Goal: Task Accomplishment & Management: Complete application form

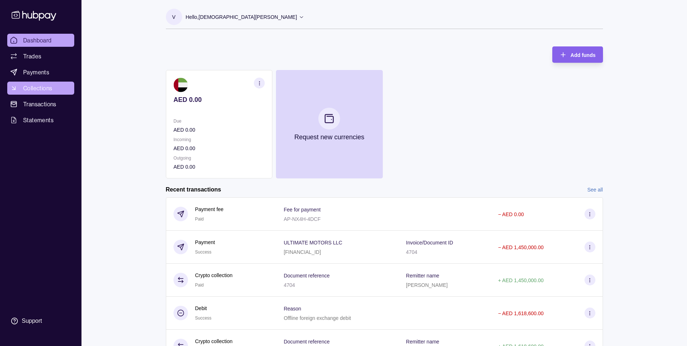
click at [44, 89] on span "Collections" at bounding box center [37, 88] width 29 height 9
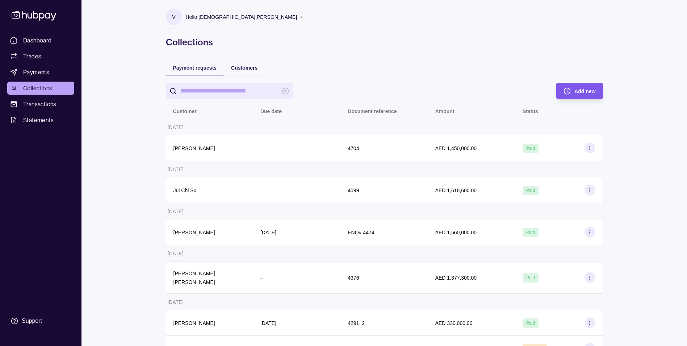
click at [570, 89] on icon "button" at bounding box center [567, 90] width 7 height 7
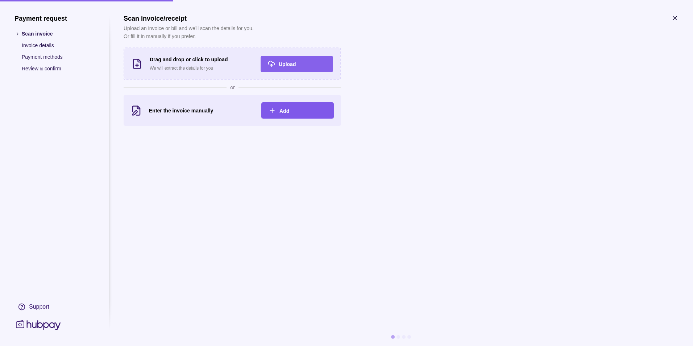
click at [273, 109] on icon "button" at bounding box center [271, 110] width 7 height 7
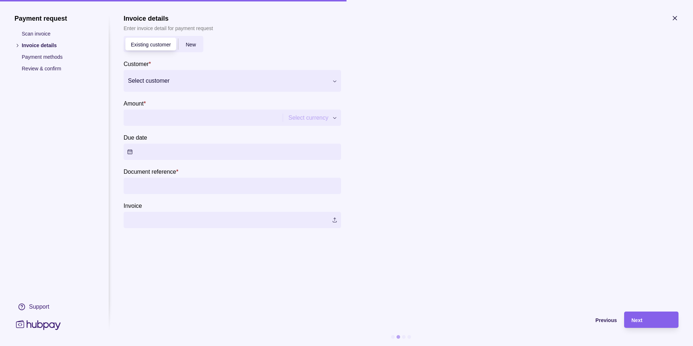
click at [189, 47] on span "New" at bounding box center [190, 45] width 10 height 6
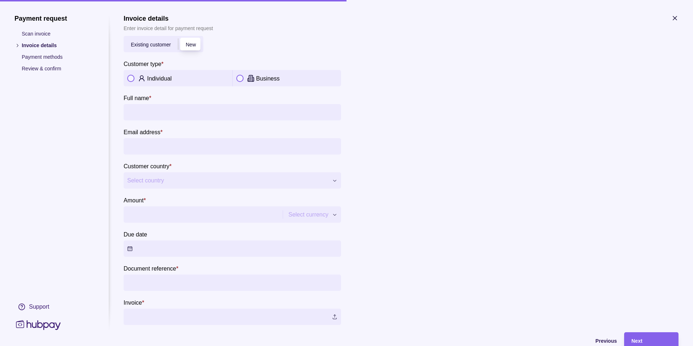
click at [187, 80] on div "Individual" at bounding box center [188, 78] width 82 height 9
click at [177, 109] on input "Full name *" at bounding box center [232, 112] width 210 height 16
click at [136, 115] on input "Full name *" at bounding box center [232, 112] width 210 height 16
type input "**********"
click at [155, 150] on input "Email address *" at bounding box center [232, 146] width 210 height 16
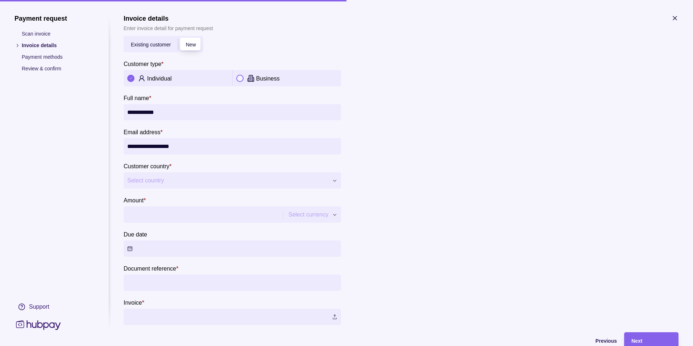
type input "**********"
click at [184, 180] on span "Select country" at bounding box center [227, 180] width 201 height 9
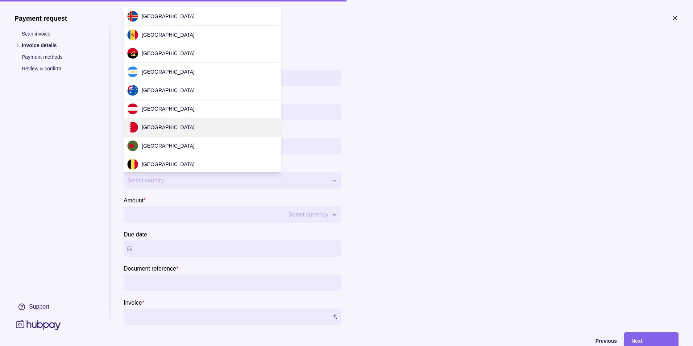
scroll to position [222, 0]
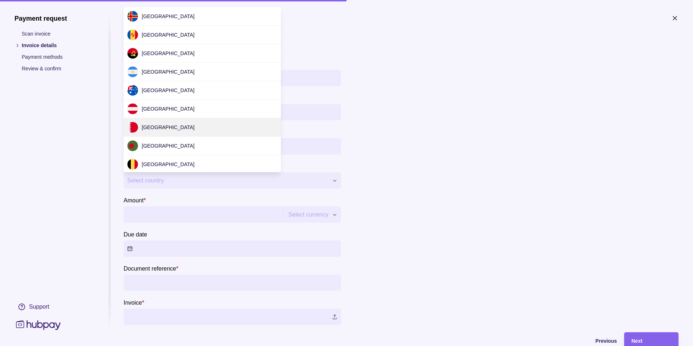
scroll to position [2199, 0]
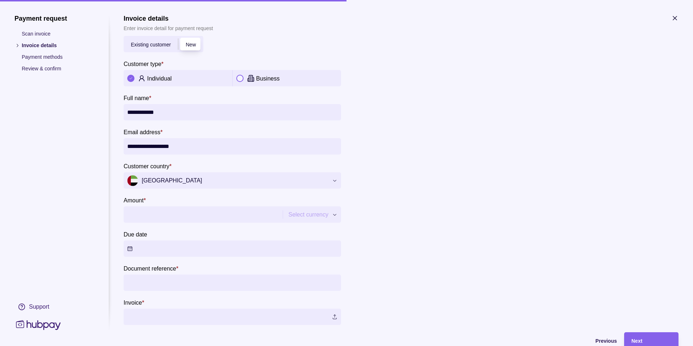
click at [268, 219] on input "Amount *" at bounding box center [202, 214] width 150 height 16
click at [192, 216] on input "Amount *" at bounding box center [208, 214] width 163 height 16
type input "*******"
click at [201, 285] on input "Document reference *" at bounding box center [232, 282] width 210 height 16
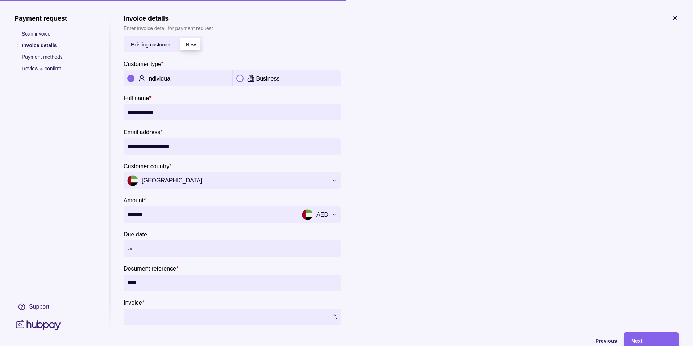
type input "****"
click at [335, 316] on label at bounding box center [232, 316] width 217 height 16
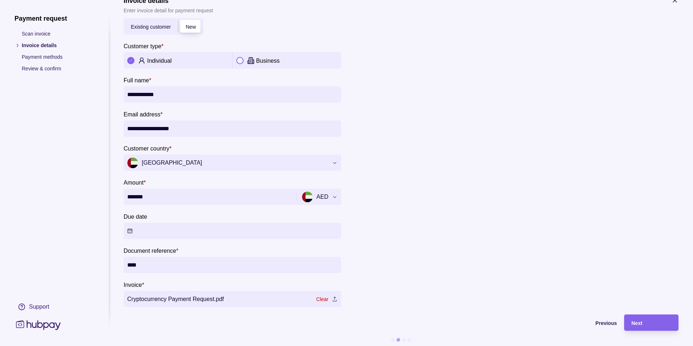
scroll to position [26, 0]
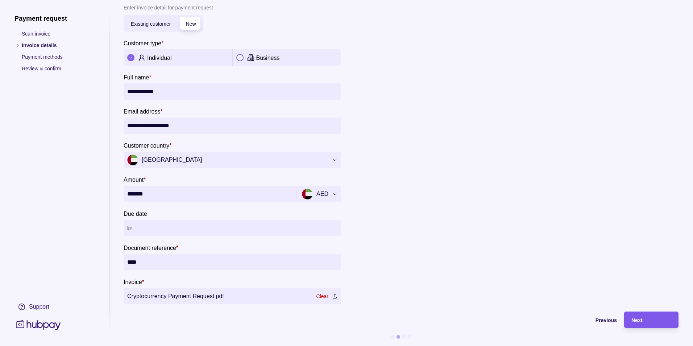
click at [643, 315] on div "Next" at bounding box center [651, 319] width 40 height 9
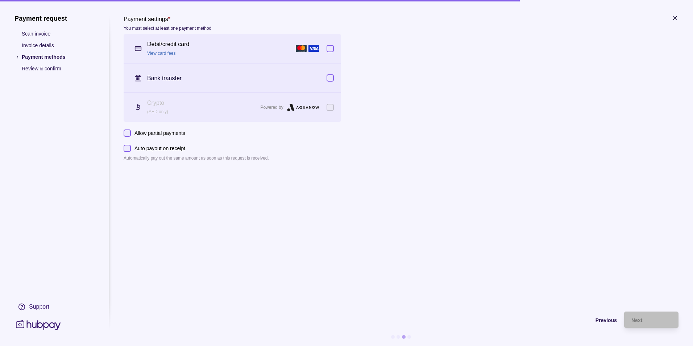
scroll to position [0, 0]
click at [600, 318] on span "Previous" at bounding box center [605, 320] width 21 height 6
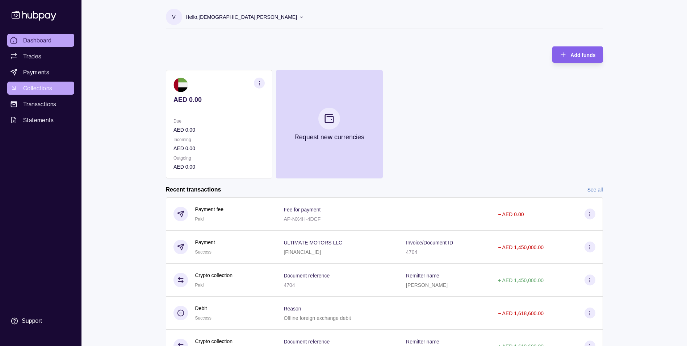
click at [31, 90] on span "Collections" at bounding box center [37, 88] width 29 height 9
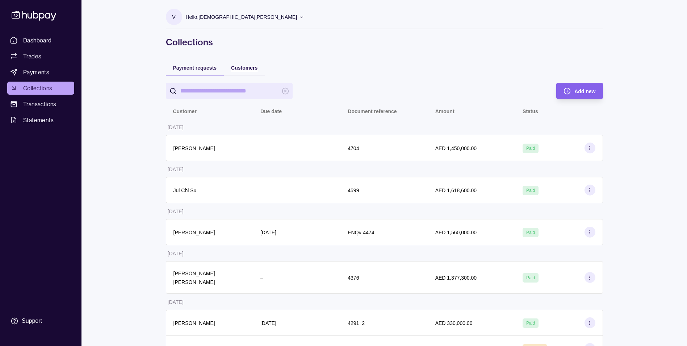
click at [246, 69] on span "Customers" at bounding box center [244, 68] width 26 height 6
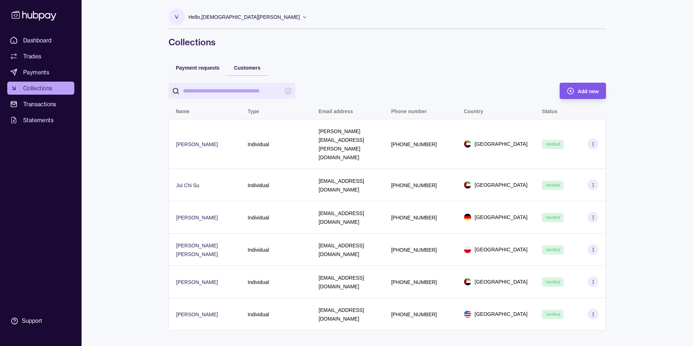
click at [592, 90] on span "Add new" at bounding box center [587, 91] width 21 height 6
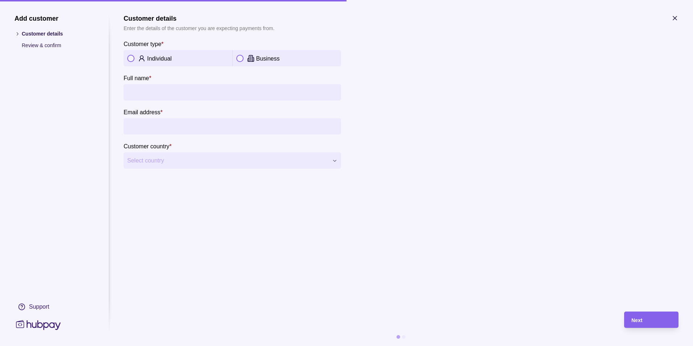
click at [134, 58] on button "button" at bounding box center [130, 58] width 7 height 7
click at [177, 95] on input "Full name *" at bounding box center [232, 92] width 210 height 16
type input "**********"
click at [296, 160] on span "Select country" at bounding box center [227, 160] width 201 height 9
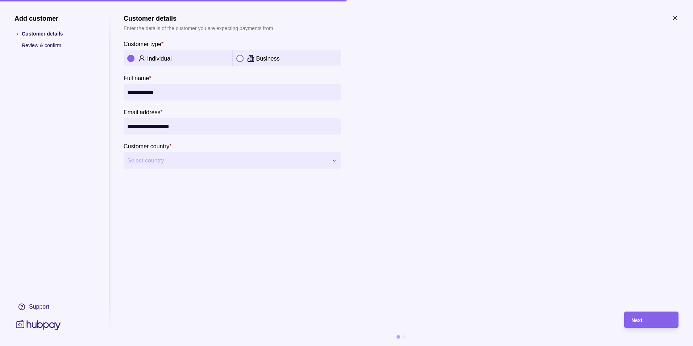
click at [181, 161] on span "Select country" at bounding box center [227, 160] width 201 height 9
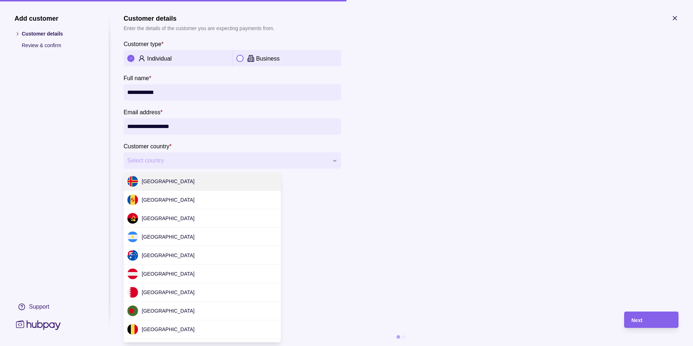
scroll to position [220, 0]
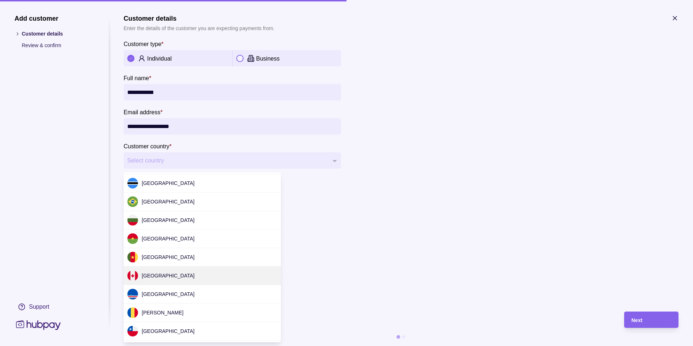
select select "**"
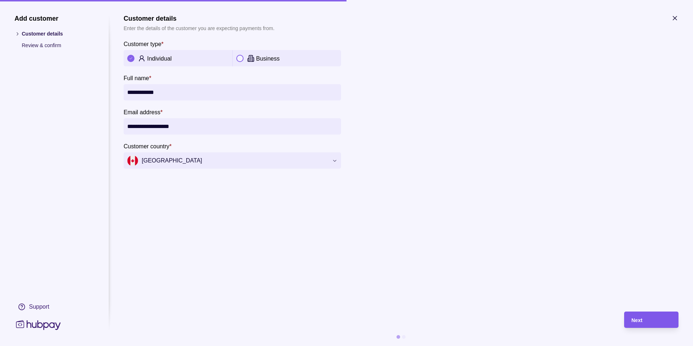
click at [646, 324] on div "Next" at bounding box center [645, 319] width 51 height 16
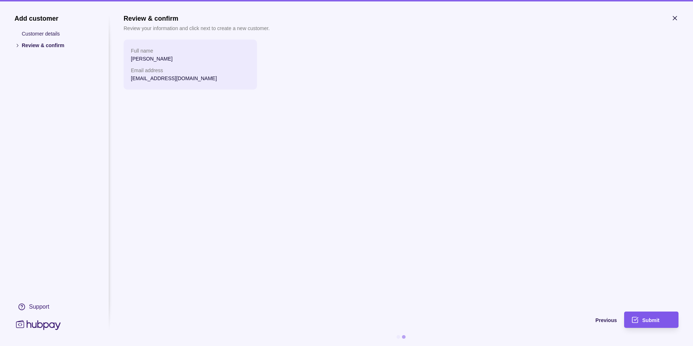
click at [660, 320] on div "Submit" at bounding box center [656, 319] width 29 height 9
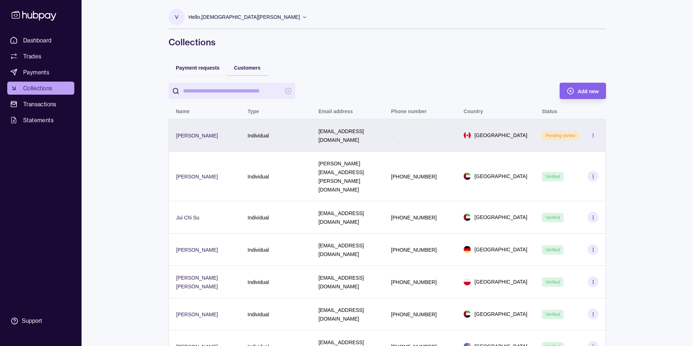
click at [593, 133] on icon at bounding box center [592, 135] width 5 height 5
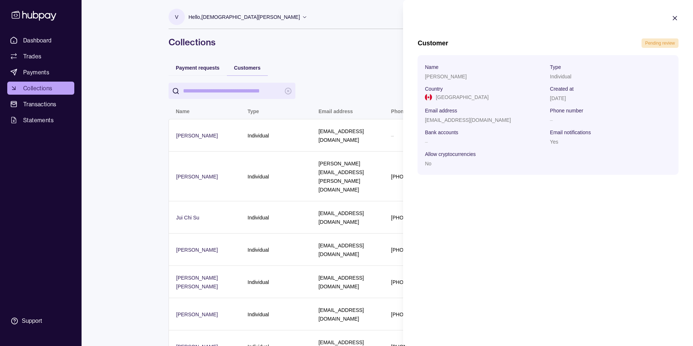
click at [356, 68] on html "Dashboard Trades Payments Collections Transactions Statements Support V Hello, …" at bounding box center [346, 184] width 693 height 369
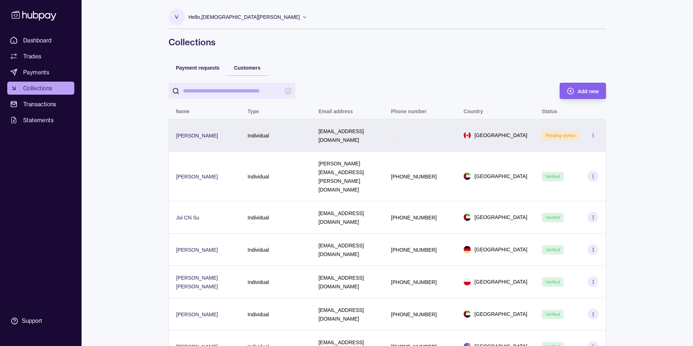
click at [591, 133] on icon at bounding box center [592, 135] width 5 height 5
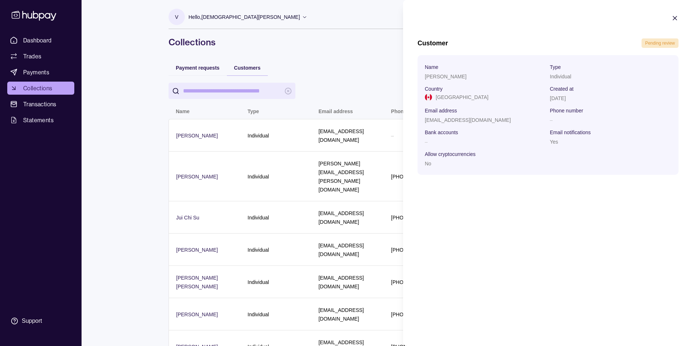
click at [673, 18] on icon "button" at bounding box center [674, 17] width 7 height 7
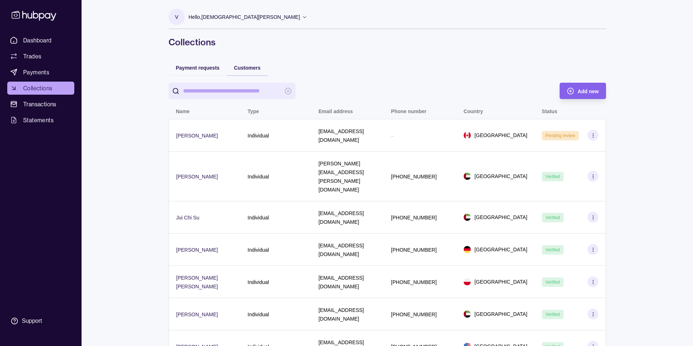
drag, startPoint x: 590, startPoint y: 132, endPoint x: 631, endPoint y: 114, distance: 44.6
click at [649, 107] on div "Dashboard Trades Payments Collections Transactions Statements Support V Hello, …" at bounding box center [346, 184] width 693 height 369
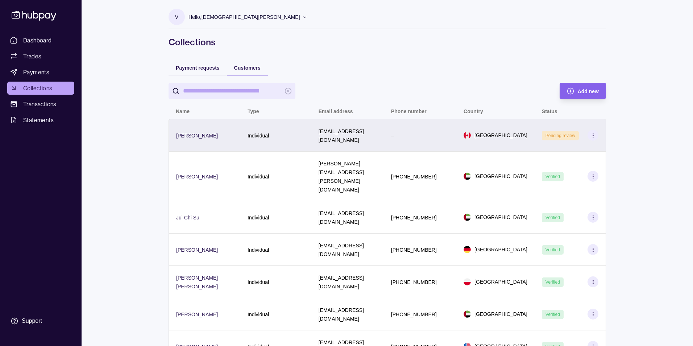
click at [595, 133] on icon at bounding box center [592, 135] width 5 height 5
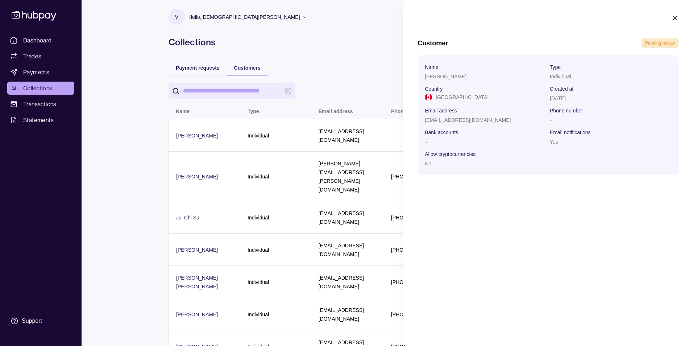
click at [674, 17] on icon "button" at bounding box center [674, 17] width 7 height 7
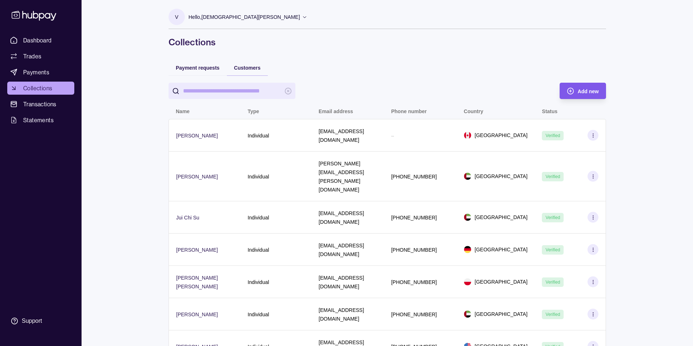
click at [570, 92] on icon "button" at bounding box center [570, 90] width 7 height 7
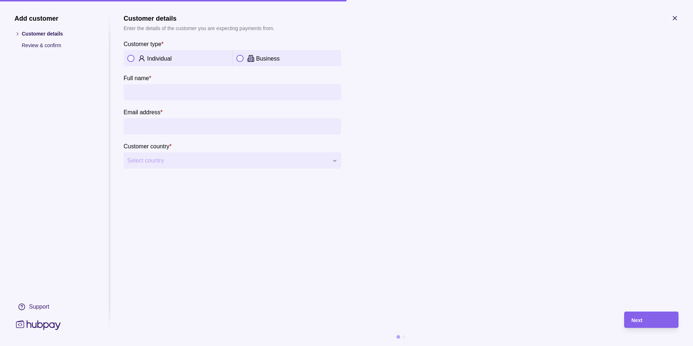
click at [131, 58] on button "button" at bounding box center [130, 58] width 7 height 7
click at [145, 89] on input "Full name *" at bounding box center [232, 92] width 210 height 16
type input "**********"
click at [158, 162] on span "Select country" at bounding box center [227, 160] width 201 height 9
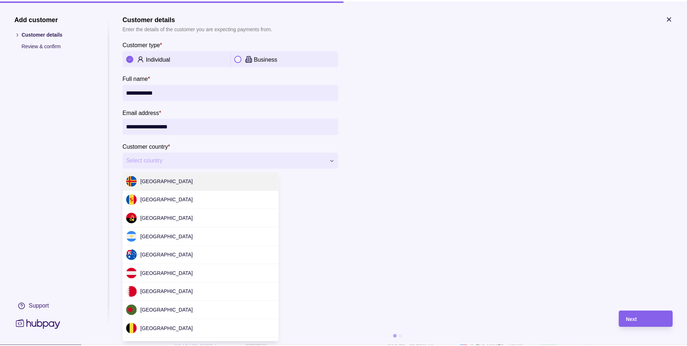
scroll to position [2197, 0]
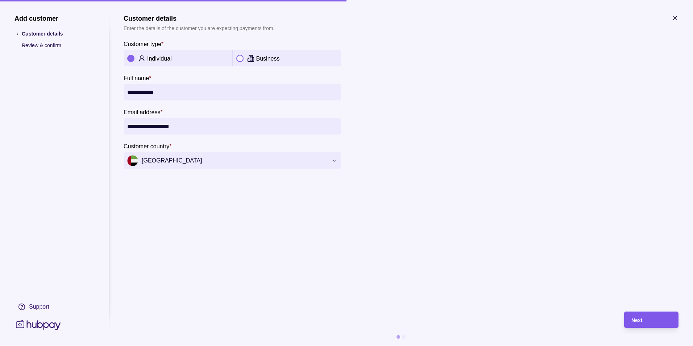
click at [647, 321] on div "Next" at bounding box center [651, 319] width 40 height 9
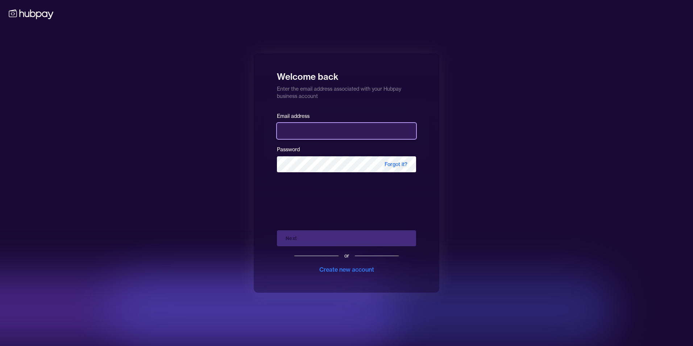
click at [313, 128] on input "email" at bounding box center [346, 131] width 139 height 16
type input "**********"
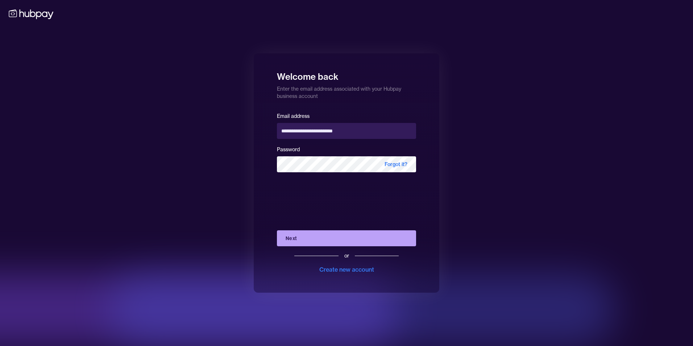
click at [297, 239] on button "Next" at bounding box center [346, 238] width 139 height 16
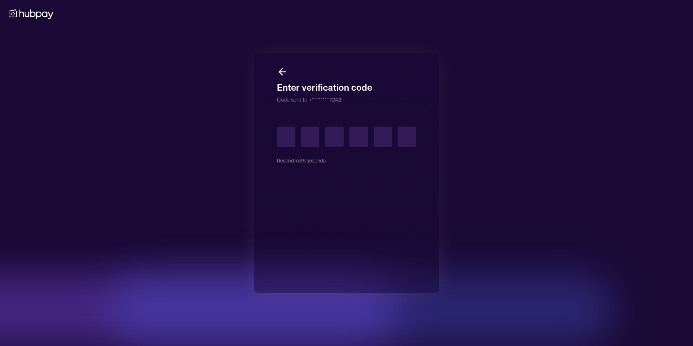
type input "*"
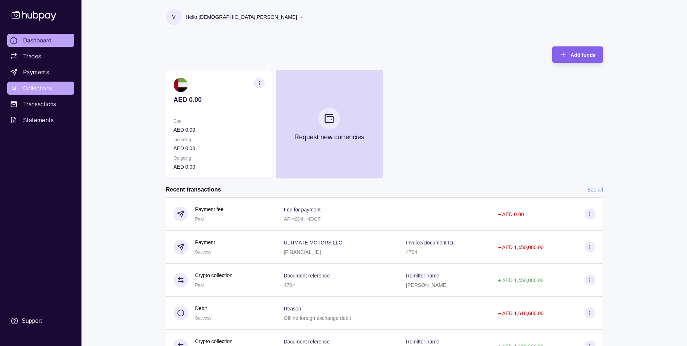
click at [30, 88] on span "Collections" at bounding box center [37, 88] width 29 height 9
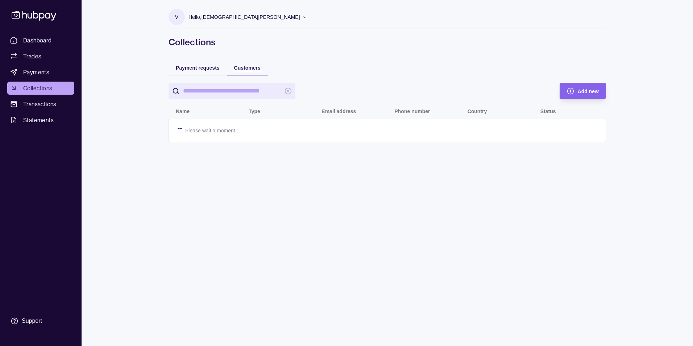
click at [243, 69] on span "Customers" at bounding box center [247, 68] width 26 height 6
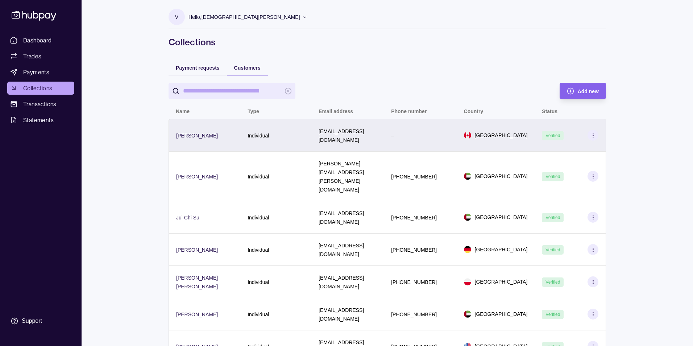
click at [249, 134] on p "Individual" at bounding box center [257, 136] width 21 height 6
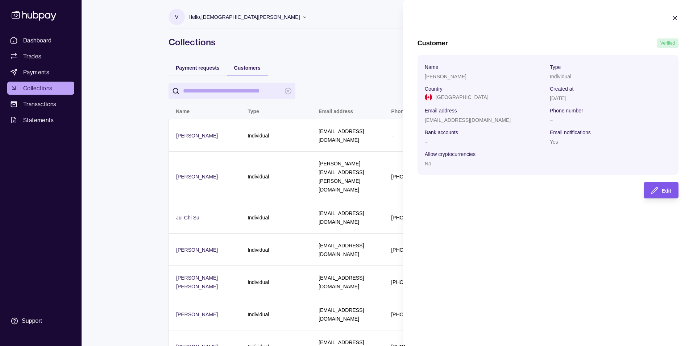
click at [668, 189] on span "Edit" at bounding box center [665, 191] width 9 height 6
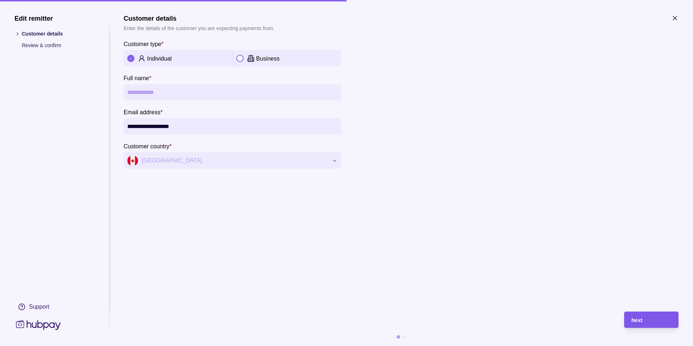
click at [644, 320] on div "Next" at bounding box center [651, 319] width 40 height 9
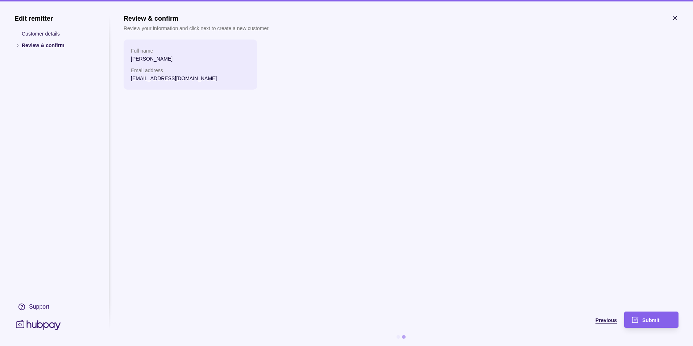
click at [596, 318] on span "Previous" at bounding box center [605, 320] width 21 height 6
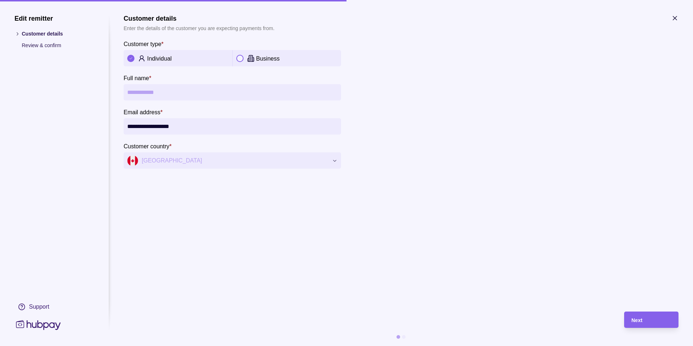
click at [674, 19] on icon "button" at bounding box center [675, 18] width 4 height 4
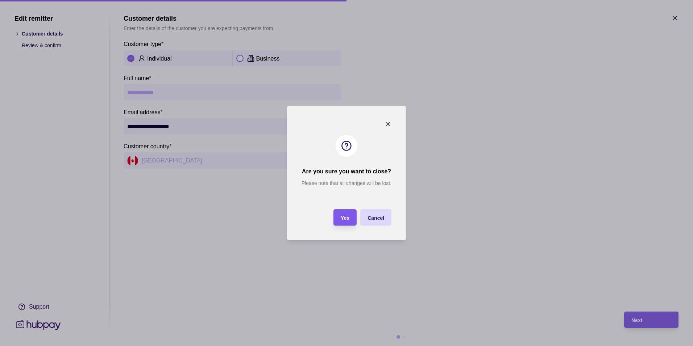
click at [341, 221] on div "Yes" at bounding box center [345, 217] width 9 height 9
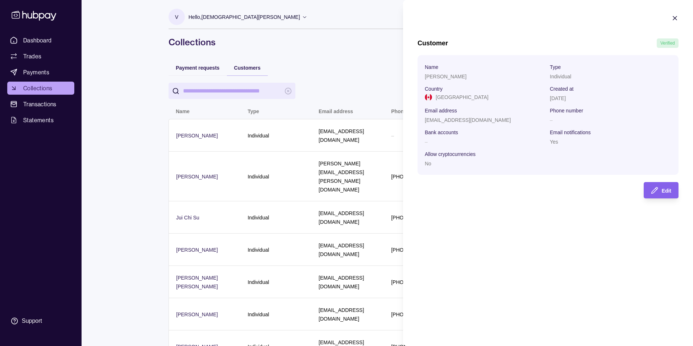
click at [674, 20] on icon "button" at bounding box center [674, 17] width 7 height 7
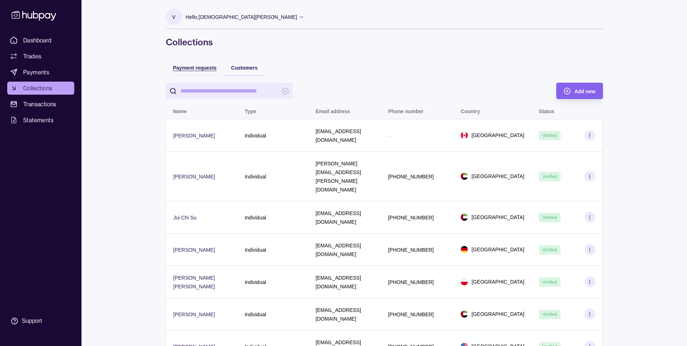
click at [197, 70] on span "Payment requests" at bounding box center [195, 68] width 44 height 6
click at [235, 71] on div "Customers" at bounding box center [241, 67] width 37 height 9
click at [579, 92] on span "Add new" at bounding box center [587, 91] width 21 height 6
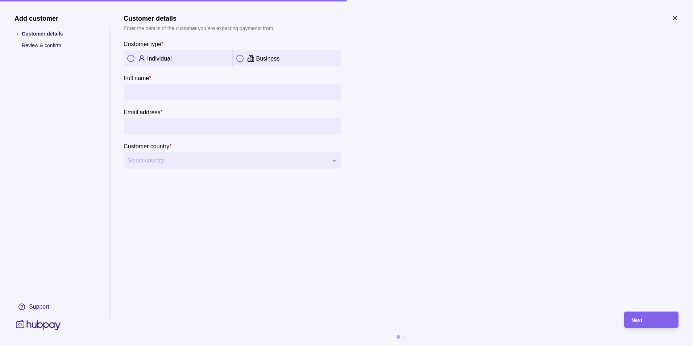
click at [150, 60] on p "Individual" at bounding box center [159, 58] width 25 height 6
click at [498, 116] on section "**********" at bounding box center [401, 91] width 555 height 154
click at [673, 16] on icon "button" at bounding box center [674, 17] width 7 height 7
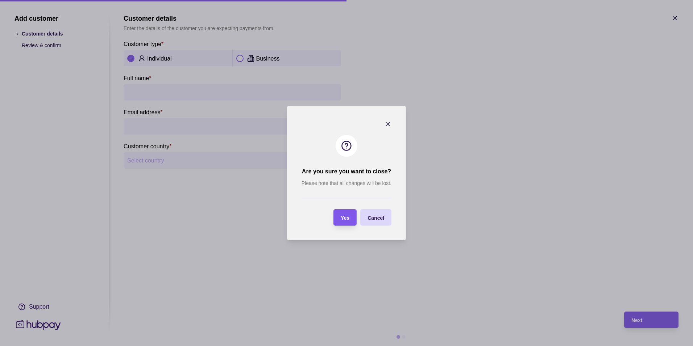
click at [346, 222] on div "Yes" at bounding box center [340, 217] width 20 height 16
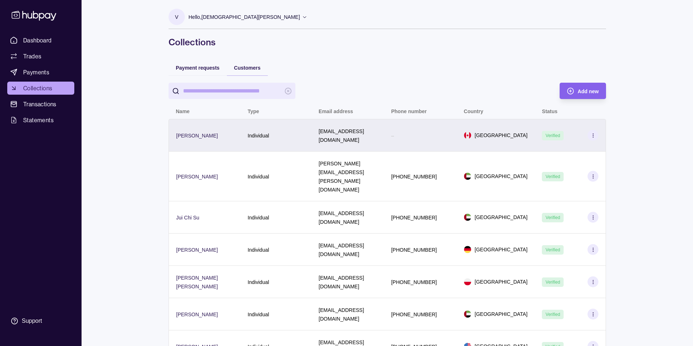
click at [181, 133] on p "[PERSON_NAME]" at bounding box center [197, 136] width 42 height 6
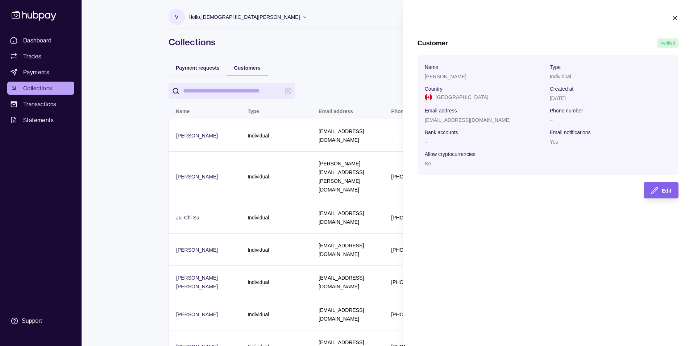
click at [676, 19] on icon "button" at bounding box center [675, 18] width 4 height 4
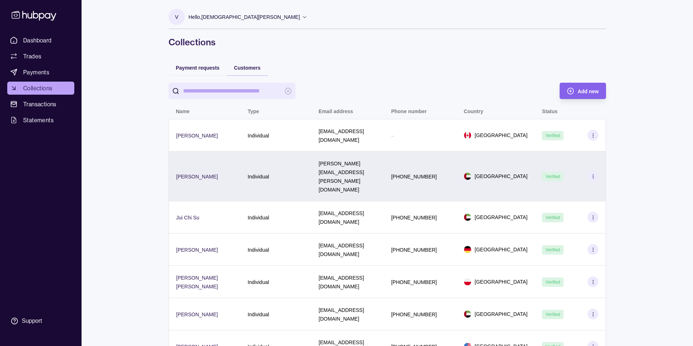
click at [488, 172] on p "[GEOGRAPHIC_DATA]" at bounding box center [501, 176] width 53 height 8
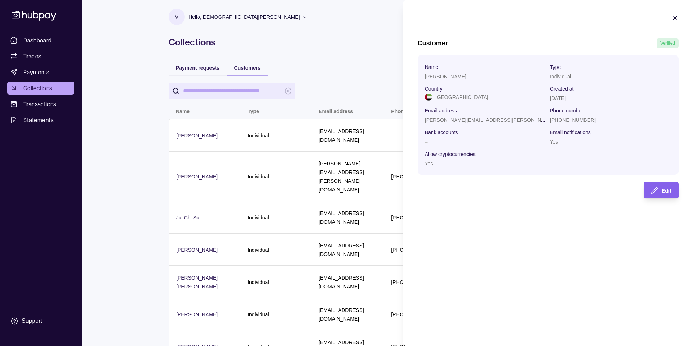
click at [674, 18] on icon "button" at bounding box center [674, 17] width 7 height 7
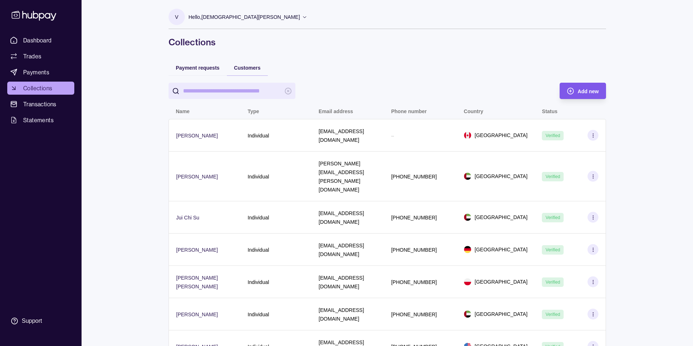
click at [567, 93] on icon "button" at bounding box center [570, 90] width 7 height 7
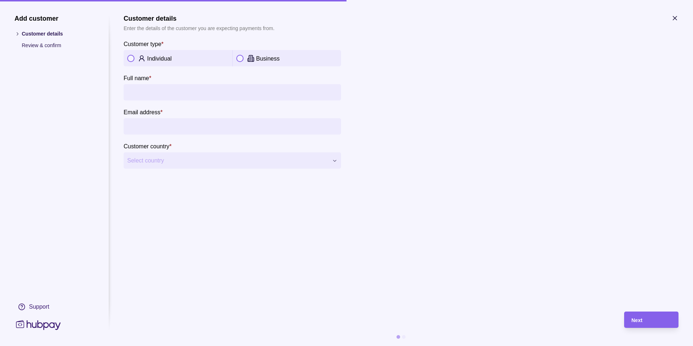
click at [50, 46] on p "Review & confirm" at bounding box center [58, 45] width 72 height 8
click at [675, 17] on icon "button" at bounding box center [675, 18] width 4 height 4
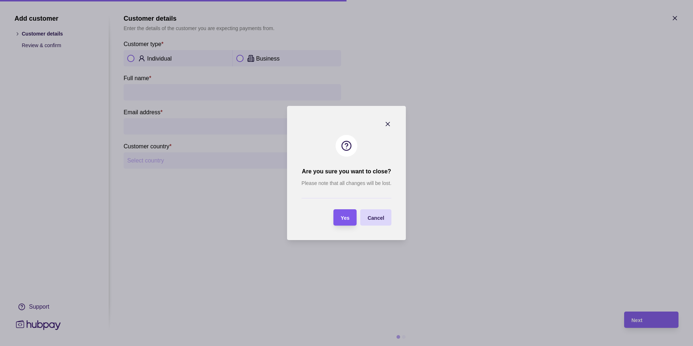
click at [342, 220] on span "Yes" at bounding box center [345, 218] width 9 height 6
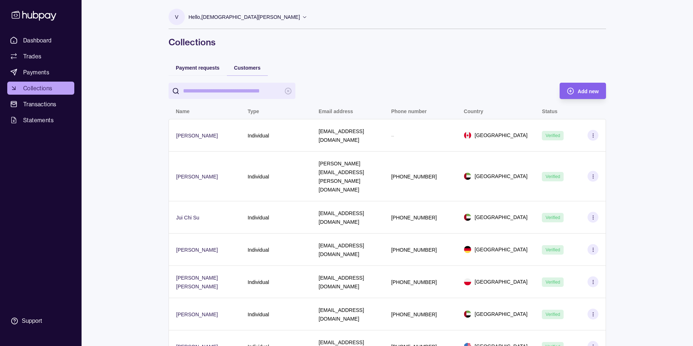
click at [207, 95] on input "search" at bounding box center [232, 91] width 98 height 16
click at [51, 72] on link "Payments" at bounding box center [40, 72] width 67 height 13
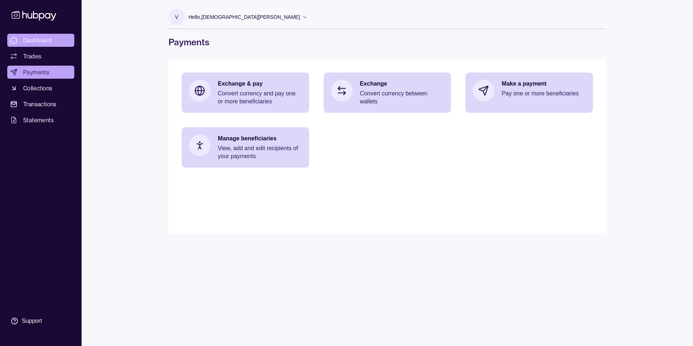
click at [38, 42] on span "Dashboard" at bounding box center [37, 40] width 29 height 9
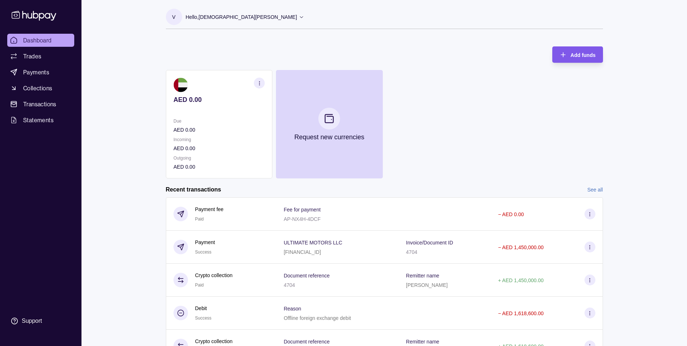
click at [571, 52] on span "Add funds" at bounding box center [583, 55] width 25 height 6
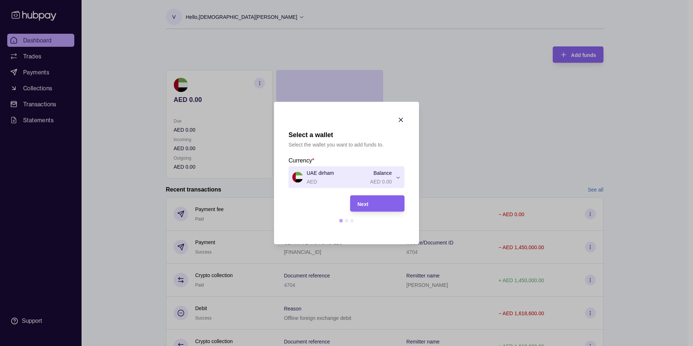
click at [400, 120] on icon "button" at bounding box center [400, 119] width 7 height 7
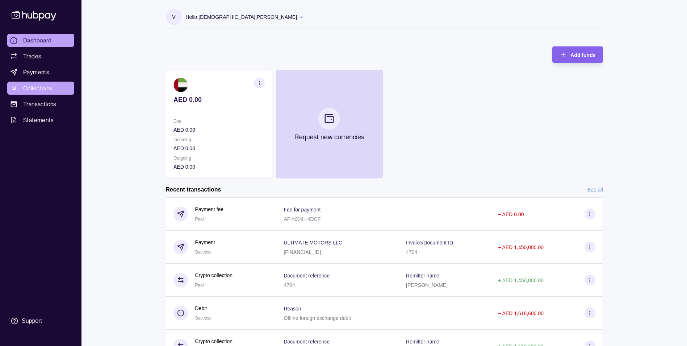
click at [47, 87] on span "Collections" at bounding box center [37, 88] width 29 height 9
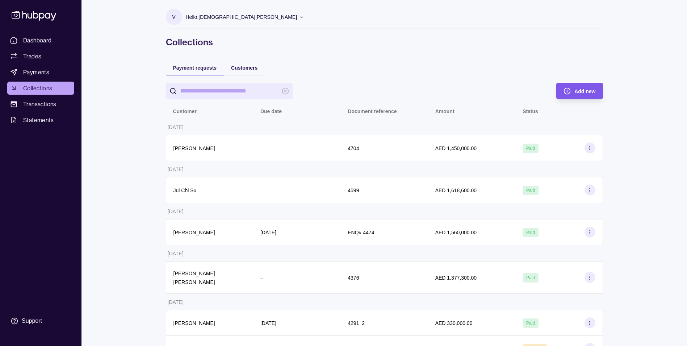
click at [586, 93] on span "Add new" at bounding box center [585, 91] width 21 height 6
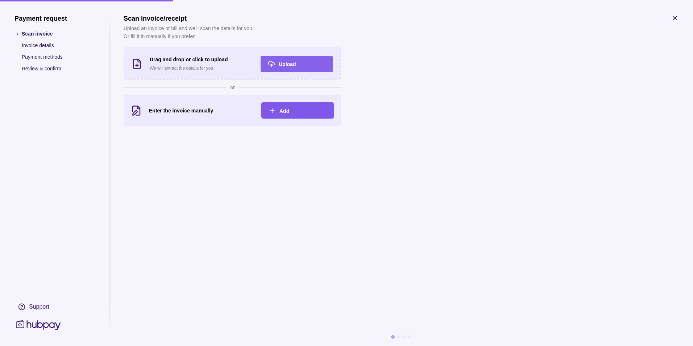
click at [290, 114] on div "Add" at bounding box center [302, 110] width 47 height 9
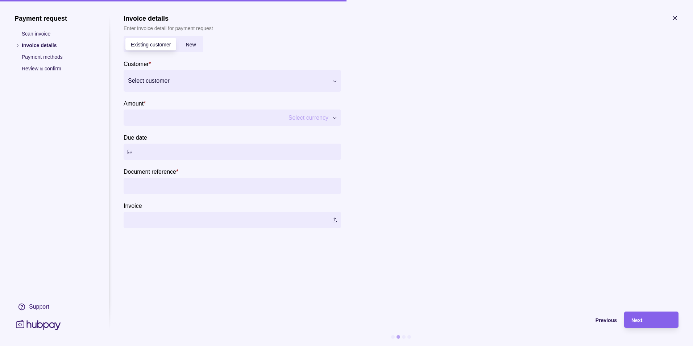
click at [156, 83] on div at bounding box center [228, 81] width 200 height 10
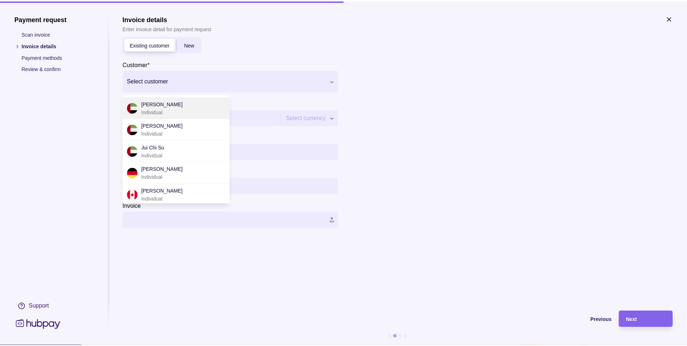
scroll to position [60, 0]
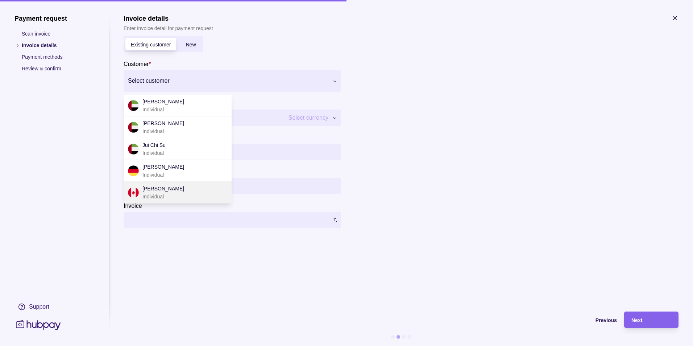
click at [163, 189] on p "[PERSON_NAME]" at bounding box center [163, 188] width 42 height 8
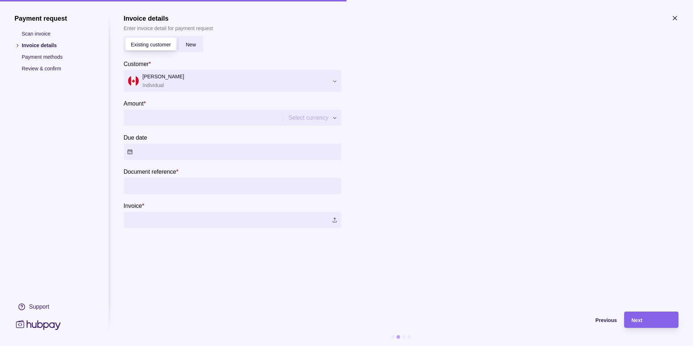
click at [189, 116] on input "Amount *" at bounding box center [208, 117] width 163 height 16
type input "*******"
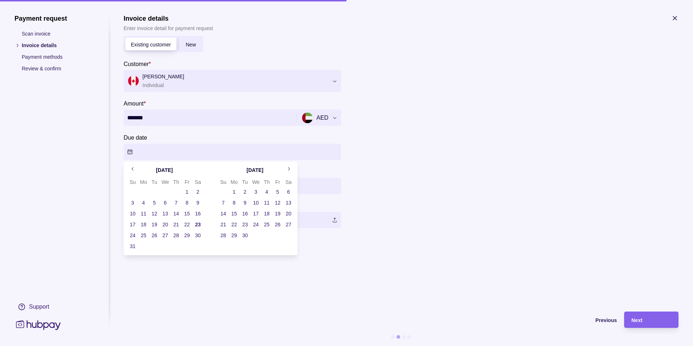
click at [164, 155] on button "Due date" at bounding box center [232, 151] width 217 height 16
click at [555, 199] on div at bounding box center [568, 128] width 217 height 199
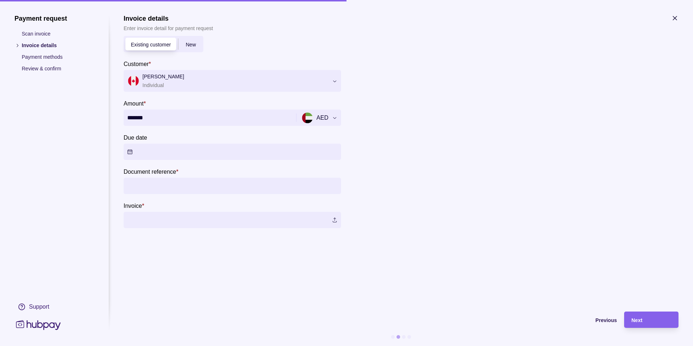
click at [183, 189] on input "Document reference *" at bounding box center [232, 185] width 210 height 16
type input "****"
click at [225, 223] on label at bounding box center [232, 220] width 217 height 16
click at [653, 318] on div "Next" at bounding box center [651, 319] width 40 height 9
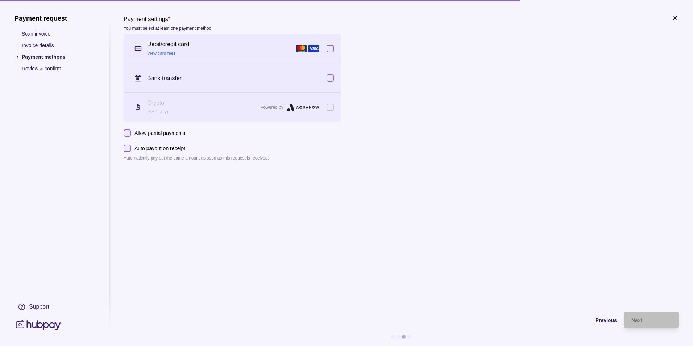
click at [151, 134] on p "Allow partial payments" at bounding box center [159, 133] width 51 height 8
click at [131, 134] on button "Allow partial payments" at bounding box center [127, 132] width 7 height 7
click at [173, 132] on p "Allow partial payments" at bounding box center [159, 133] width 51 height 8
click at [131, 132] on button "Allow partial payments" at bounding box center [127, 132] width 7 height 7
click at [159, 150] on p "Auto payout on receipt" at bounding box center [159, 148] width 51 height 8
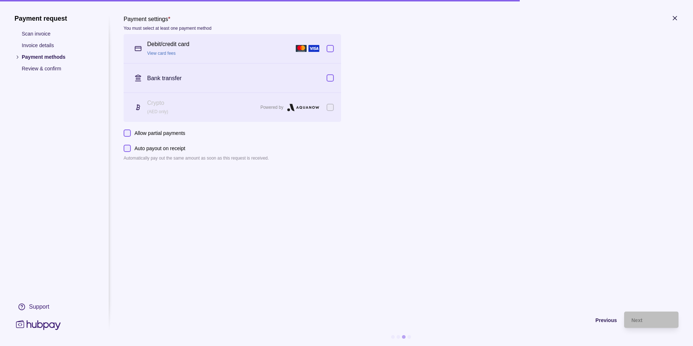
click at [131, 150] on button "Auto payout on receipt" at bounding box center [127, 148] width 7 height 7
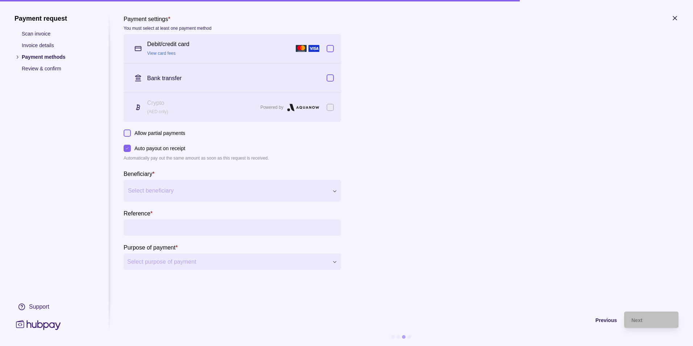
click at [171, 149] on p "Auto payout on receipt" at bounding box center [159, 148] width 51 height 8
click at [131, 149] on button "Auto payout on receipt" at bounding box center [127, 148] width 7 height 7
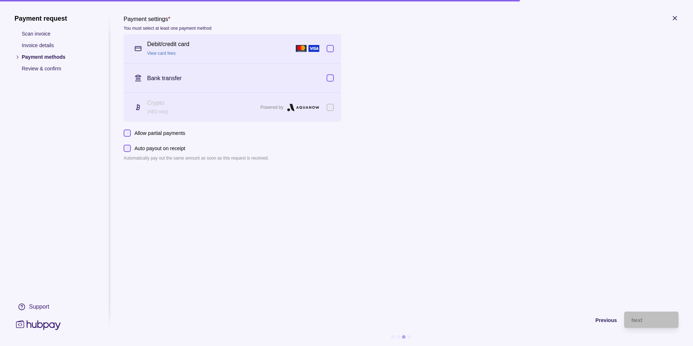
click at [476, 162] on section "Payment settings * You must select at least one payment method Debit/credit car…" at bounding box center [401, 158] width 555 height 289
click at [597, 320] on span "Previous" at bounding box center [605, 320] width 21 height 6
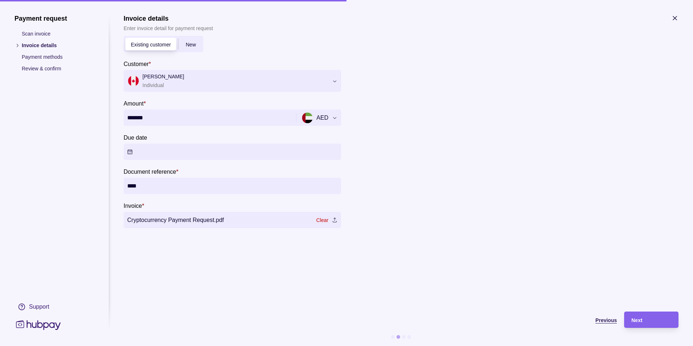
click at [597, 320] on span "Previous" at bounding box center [605, 320] width 21 height 6
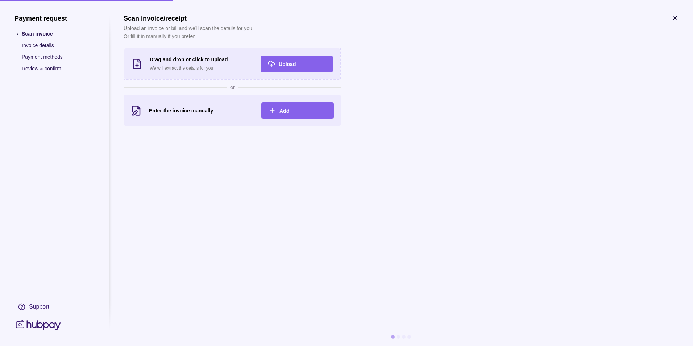
click at [597, 320] on section "Scan invoice/receipt Upload an invoice or bill and we’ll scan the details for y…" at bounding box center [401, 167] width 555 height 306
click at [675, 18] on icon "button" at bounding box center [674, 17] width 7 height 7
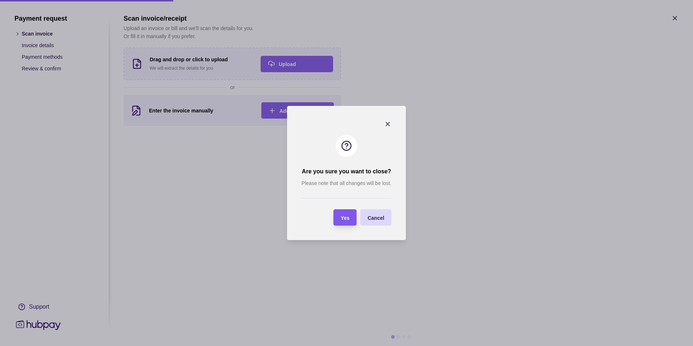
click at [343, 221] on div "Yes" at bounding box center [345, 217] width 9 height 9
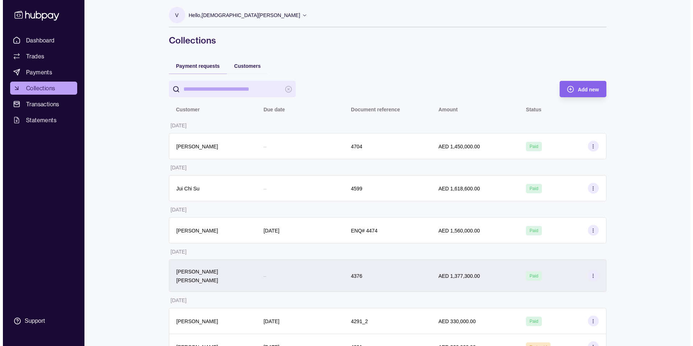
scroll to position [0, 0]
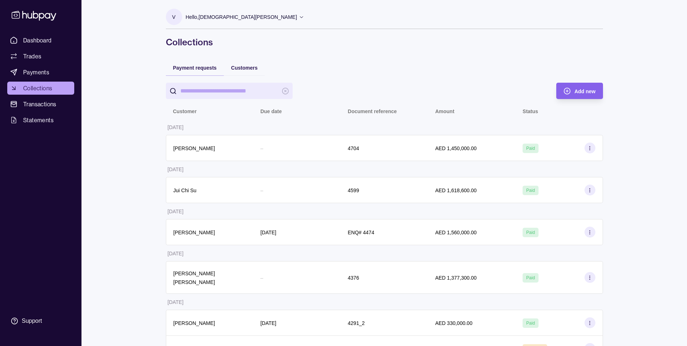
click at [217, 91] on input "search" at bounding box center [229, 91] width 98 height 16
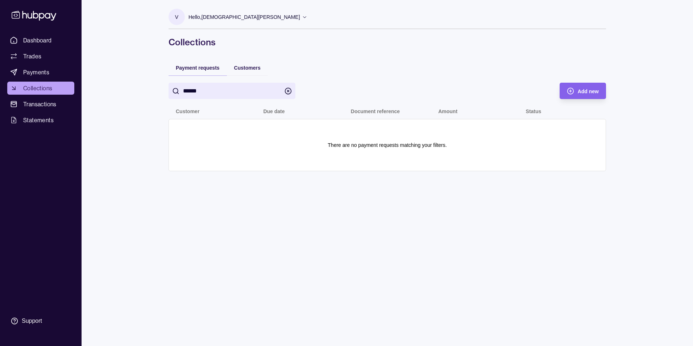
type input "******"
click at [373, 83] on div "******" at bounding box center [356, 91] width 376 height 16
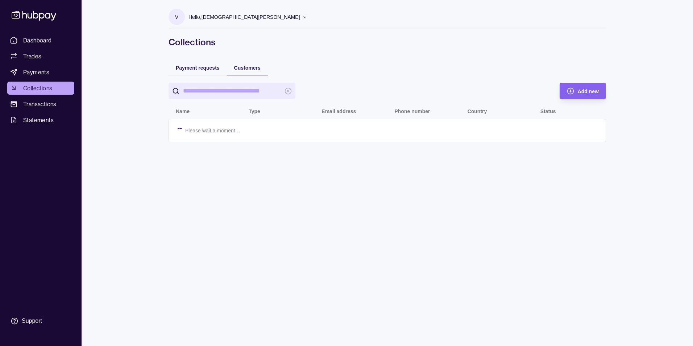
click at [249, 67] on span "Customers" at bounding box center [247, 68] width 26 height 6
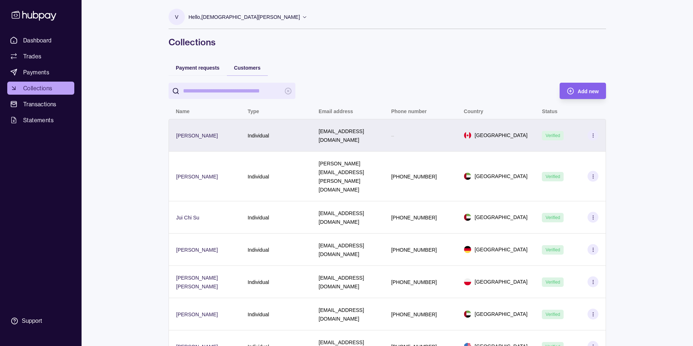
click at [548, 133] on span "Verified" at bounding box center [552, 135] width 14 height 5
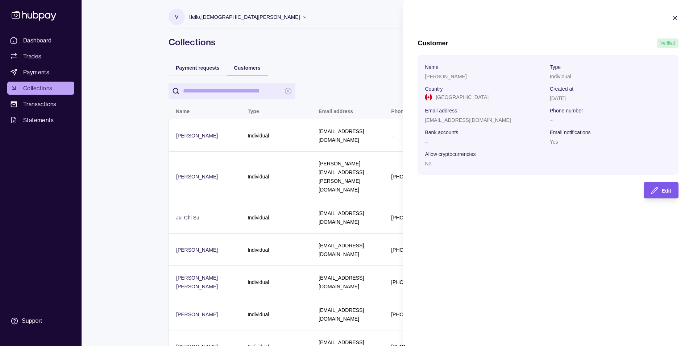
click at [673, 189] on section "Edit" at bounding box center [660, 190] width 35 height 16
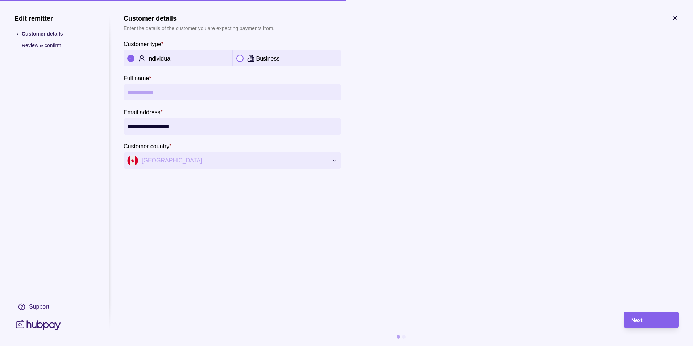
click at [158, 121] on input "**********" at bounding box center [232, 126] width 210 height 16
click at [415, 230] on section "**********" at bounding box center [401, 158] width 555 height 289
click at [166, 131] on input "**********" at bounding box center [232, 126] width 210 height 16
click at [157, 59] on p "Individual" at bounding box center [159, 58] width 25 height 6
click at [239, 62] on button "button" at bounding box center [239, 58] width 7 height 7
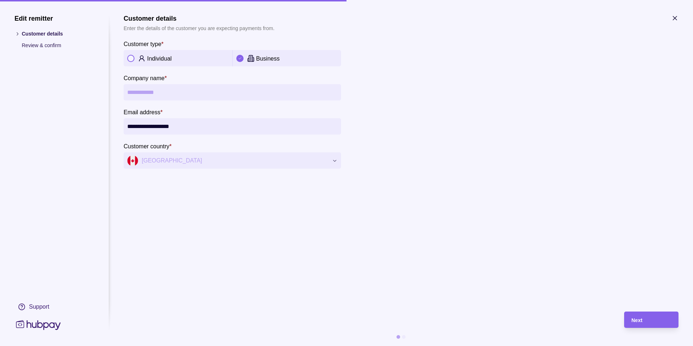
click at [182, 56] on div "Individual" at bounding box center [188, 58] width 82 height 9
click at [147, 45] on p "Customer type" at bounding box center [143, 44] width 38 height 6
click at [673, 16] on icon "button" at bounding box center [675, 18] width 4 height 4
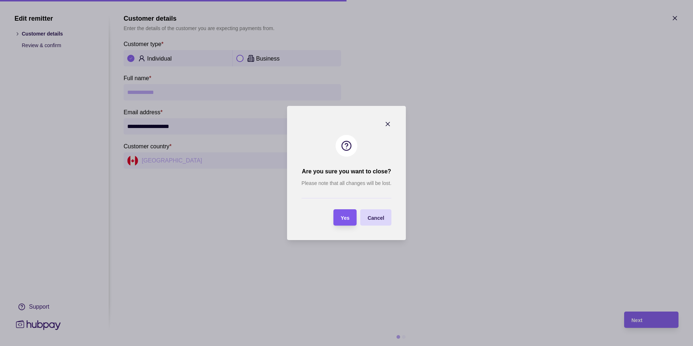
click at [347, 215] on span "Yes" at bounding box center [345, 218] width 9 height 6
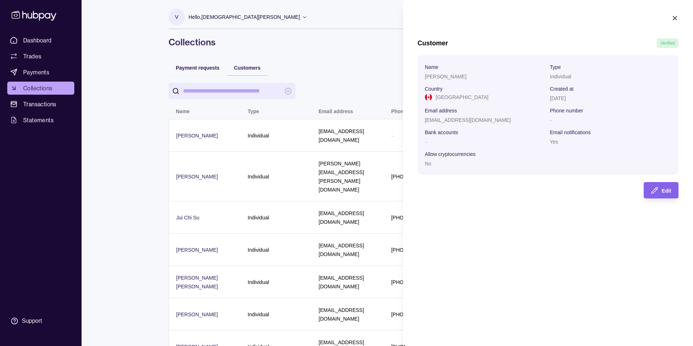
click at [676, 17] on icon "button" at bounding box center [675, 18] width 4 height 4
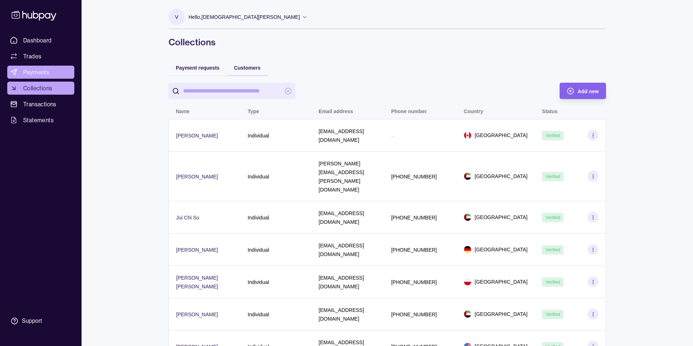
click at [37, 73] on span "Payments" at bounding box center [36, 72] width 26 height 9
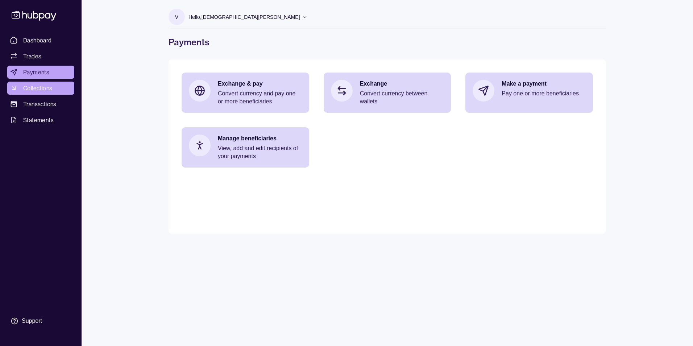
click at [36, 88] on span "Collections" at bounding box center [37, 88] width 29 height 9
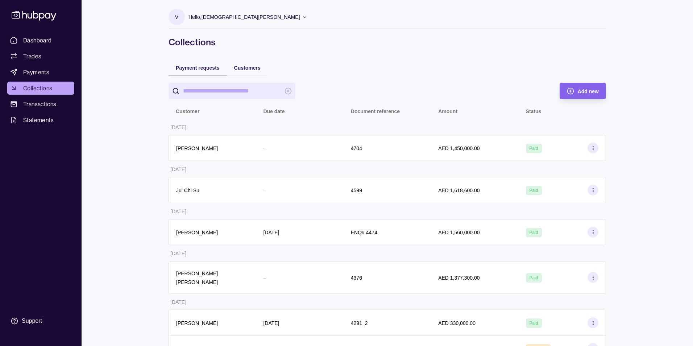
click at [260, 66] on span "Customers" at bounding box center [247, 68] width 26 height 6
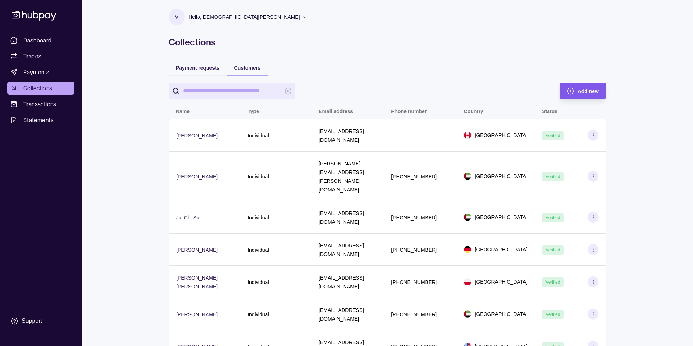
click at [585, 93] on span "Add new" at bounding box center [587, 91] width 21 height 6
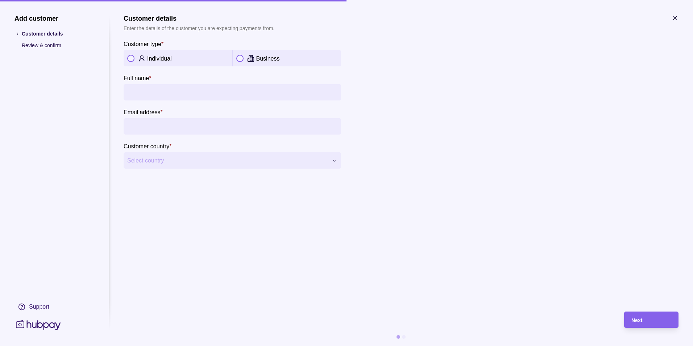
click at [335, 160] on icon "button" at bounding box center [334, 160] width 5 height 5
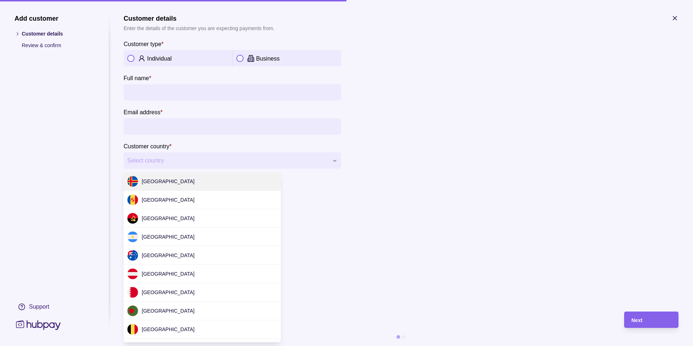
scroll to position [2197, 0]
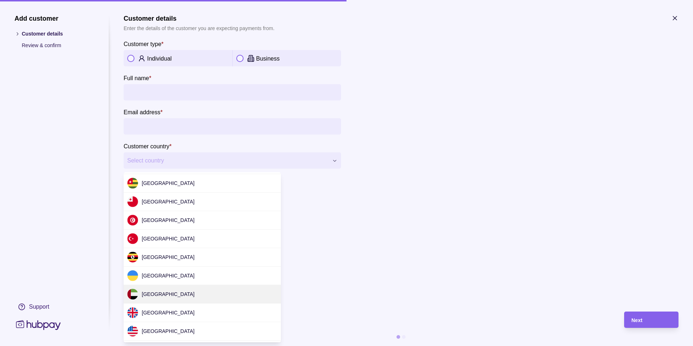
drag, startPoint x: 173, startPoint y: 291, endPoint x: 181, endPoint y: 289, distance: 9.0
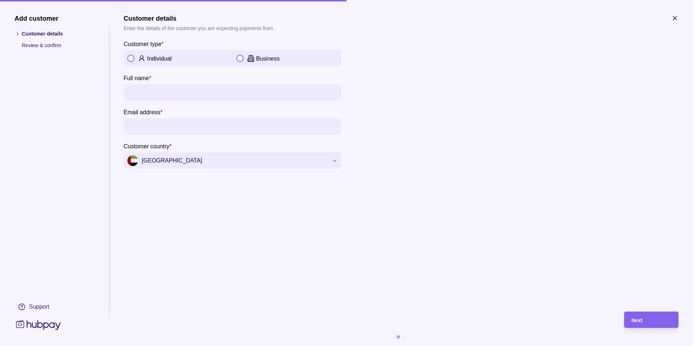
click at [134, 59] on div "Individual" at bounding box center [177, 58] width 101 height 9
click at [139, 101] on section "**********" at bounding box center [232, 91] width 217 height 154
click at [144, 94] on input "Full name *" at bounding box center [232, 92] width 210 height 16
type input "**********"
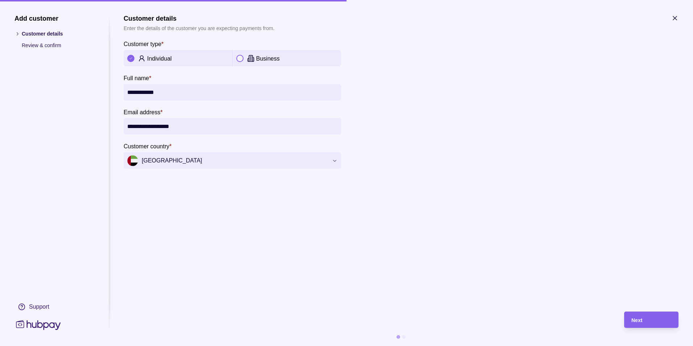
click at [129, 93] on input "**********" at bounding box center [232, 92] width 210 height 16
type input "**********"
click at [207, 129] on input "**********" at bounding box center [232, 126] width 210 height 16
click at [402, 229] on section "**********" at bounding box center [401, 158] width 555 height 289
click at [249, 161] on span "[GEOGRAPHIC_DATA]" at bounding box center [227, 160] width 201 height 11
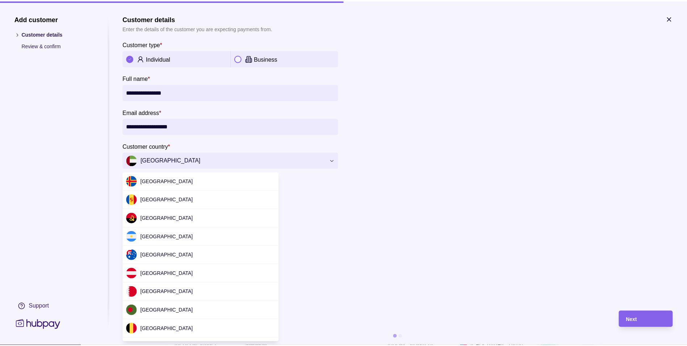
scroll to position [2158, 0]
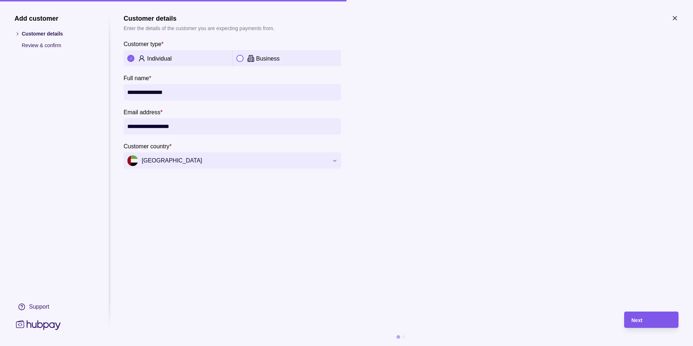
click at [661, 317] on div "Next" at bounding box center [651, 319] width 40 height 9
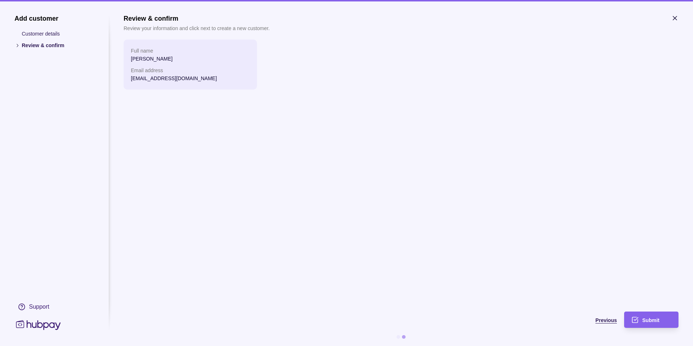
click at [603, 322] on span "Previous" at bounding box center [605, 320] width 21 height 6
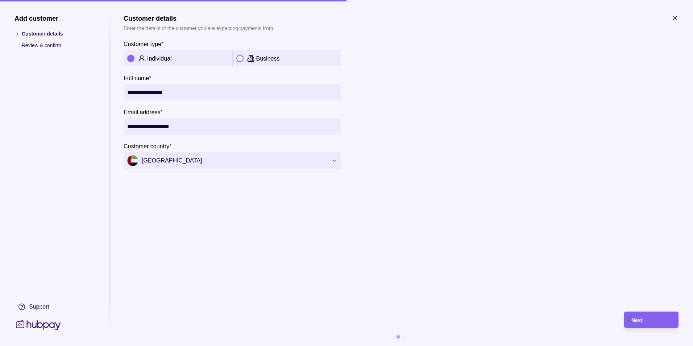
click at [672, 18] on icon "button" at bounding box center [674, 17] width 7 height 7
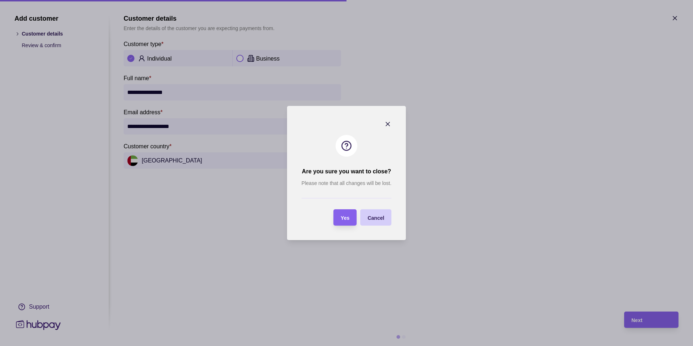
click at [388, 221] on section "Cancel" at bounding box center [375, 217] width 31 height 16
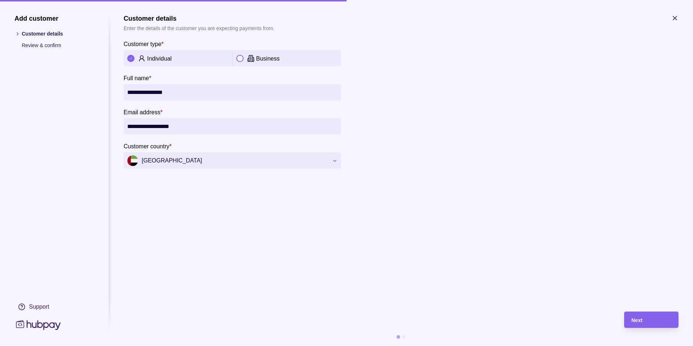
click at [676, 19] on icon "button" at bounding box center [674, 17] width 7 height 7
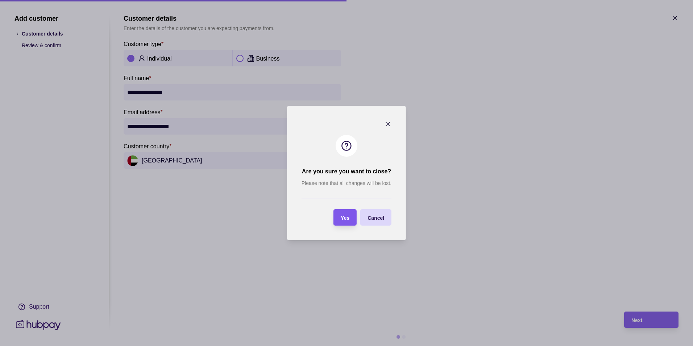
click at [349, 213] on section "Yes" at bounding box center [344, 217] width 23 height 16
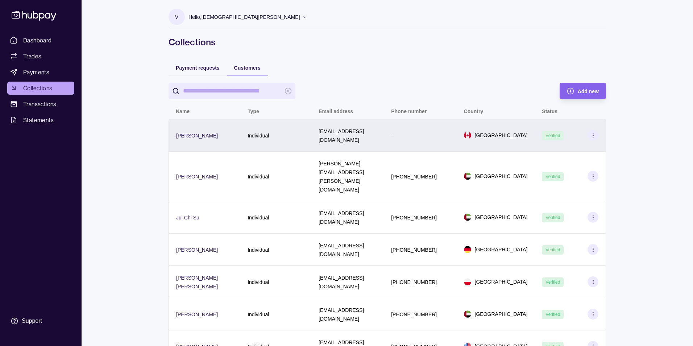
click at [282, 138] on div "Individual" at bounding box center [275, 135] width 71 height 33
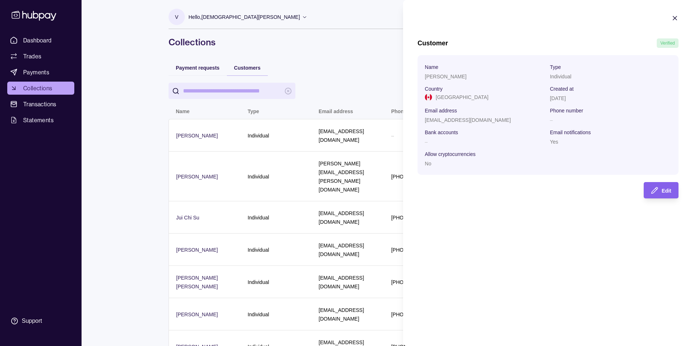
click at [355, 64] on html "Dashboard Trades Payments Collections Transactions Statements Support V Hello, …" at bounding box center [346, 184] width 693 height 369
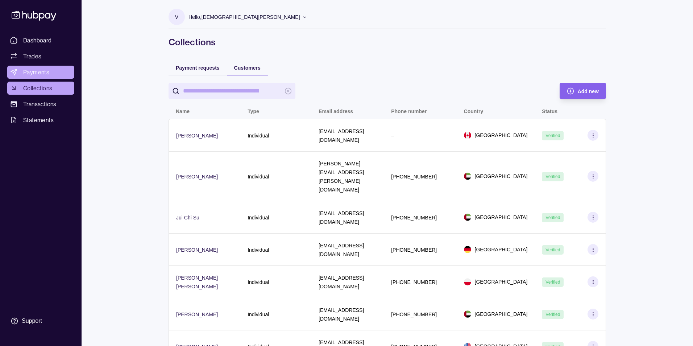
click at [39, 72] on span "Payments" at bounding box center [36, 72] width 26 height 9
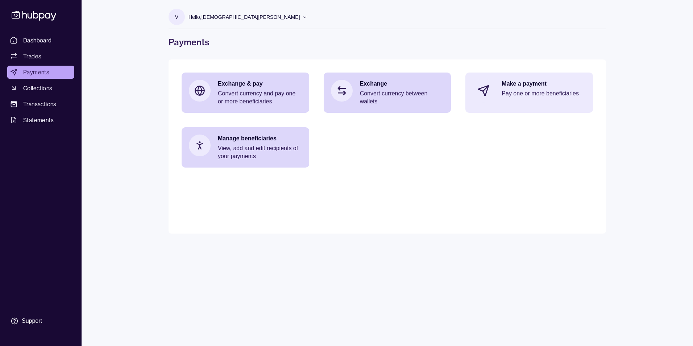
click at [565, 96] on p "Pay one or more beneficiaries" at bounding box center [543, 93] width 84 height 8
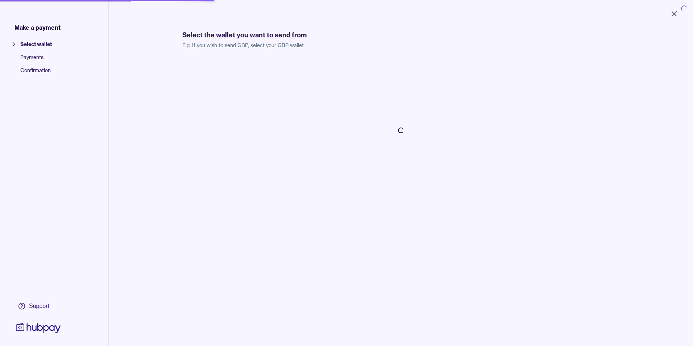
click at [529, 91] on div "Loading..." at bounding box center [400, 129] width 437 height 139
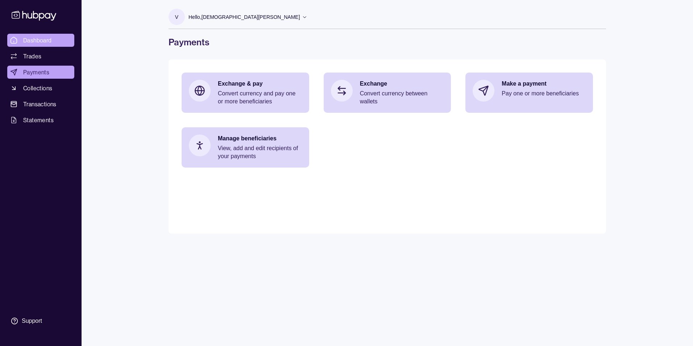
click at [53, 42] on link "Dashboard" at bounding box center [40, 40] width 67 height 13
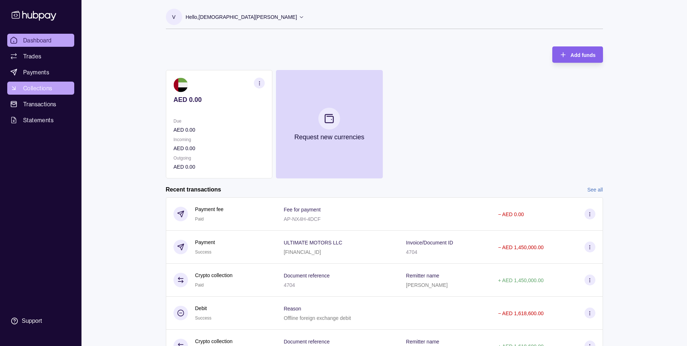
click at [38, 89] on span "Collections" at bounding box center [37, 88] width 29 height 9
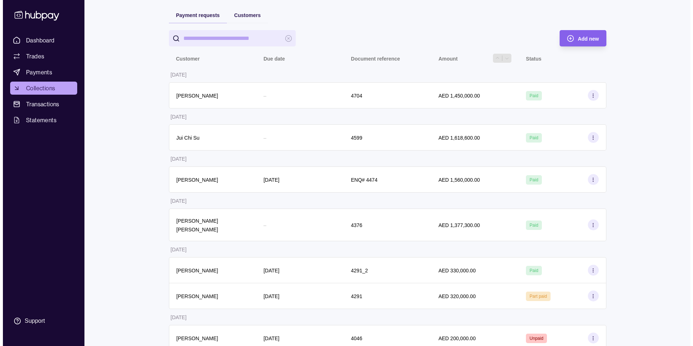
scroll to position [58, 0]
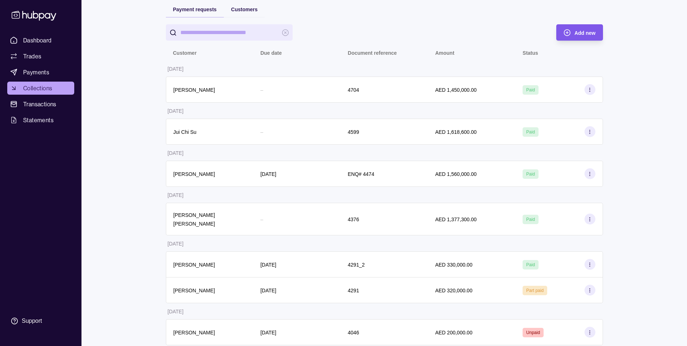
click at [581, 35] on span "Add new" at bounding box center [585, 33] width 21 height 6
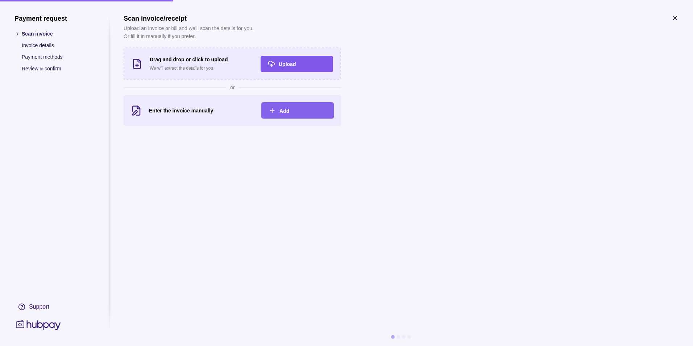
click at [281, 65] on span "Upload" at bounding box center [287, 64] width 17 height 6
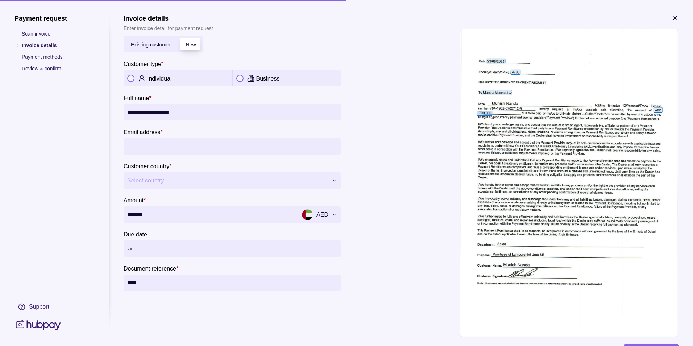
scroll to position [36, 0]
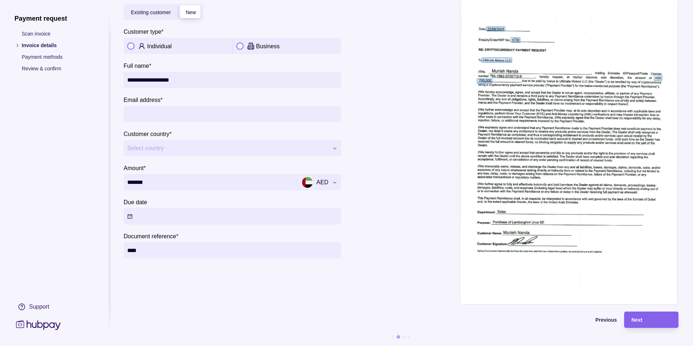
click at [133, 42] on button "button" at bounding box center [130, 45] width 7 height 7
click at [657, 317] on div "Next" at bounding box center [651, 319] width 40 height 9
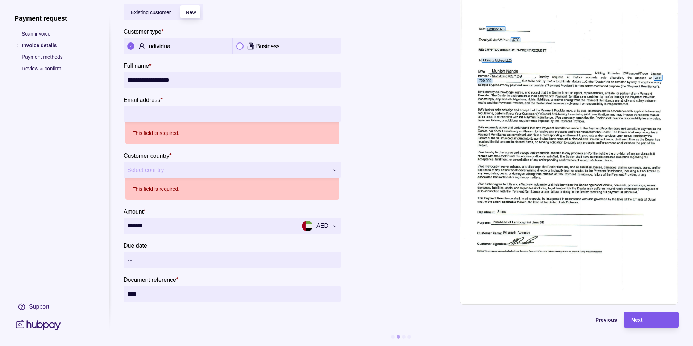
click at [657, 317] on div "Next" at bounding box center [651, 319] width 40 height 9
click at [192, 111] on input "Email address *" at bounding box center [232, 114] width 210 height 16
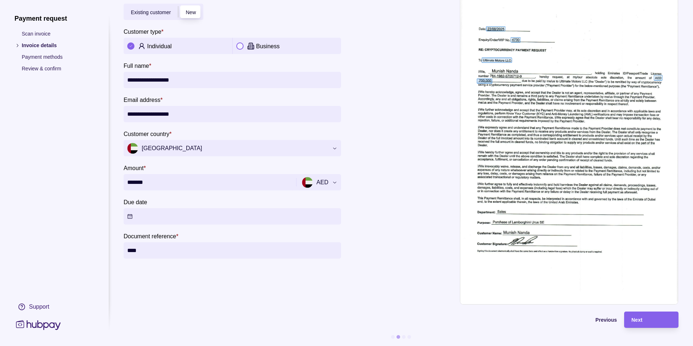
type input "**********"
click at [653, 316] on div "Next" at bounding box center [651, 319] width 40 height 9
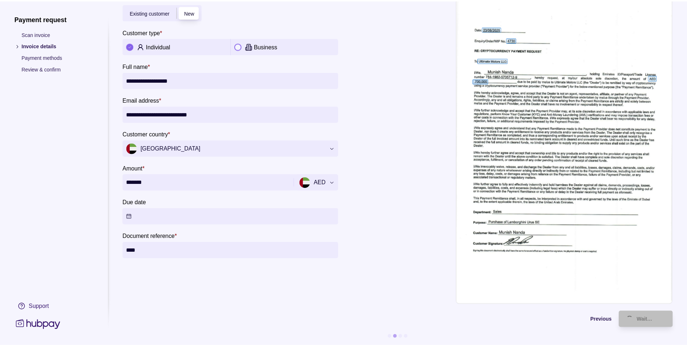
scroll to position [0, 0]
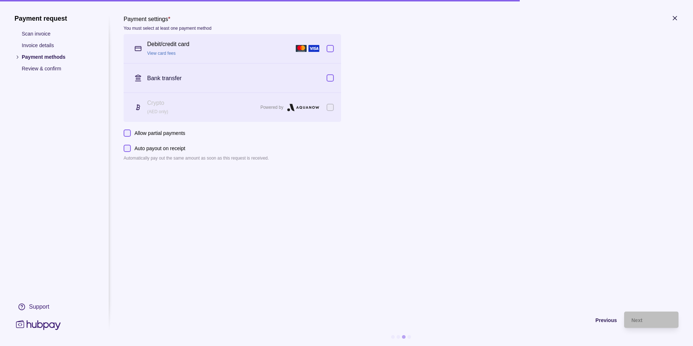
click at [675, 17] on icon "button" at bounding box center [675, 18] width 4 height 4
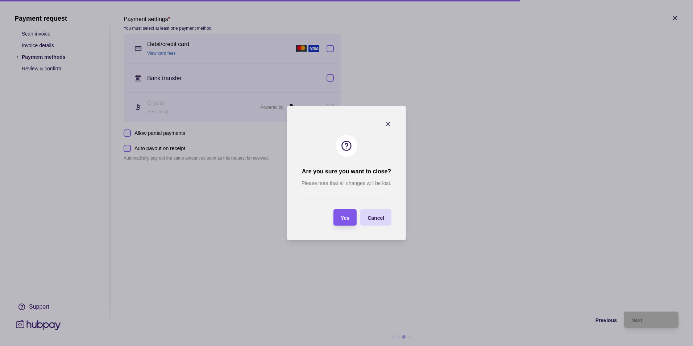
click at [343, 222] on div "Yes" at bounding box center [340, 217] width 20 height 16
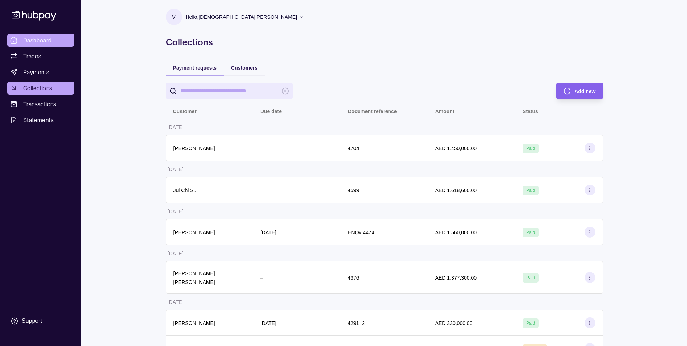
click at [36, 40] on span "Dashboard" at bounding box center [37, 40] width 29 height 9
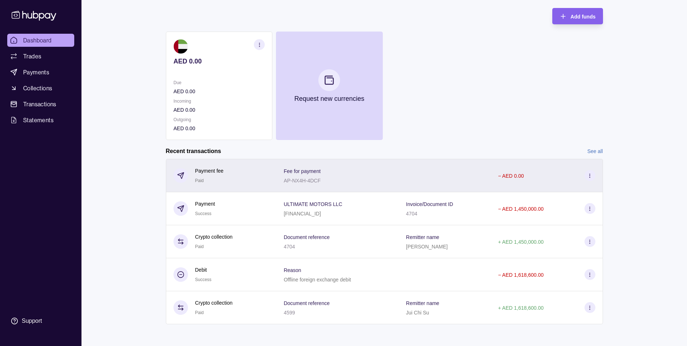
scroll to position [40, 0]
click at [591, 175] on icon at bounding box center [589, 173] width 5 height 5
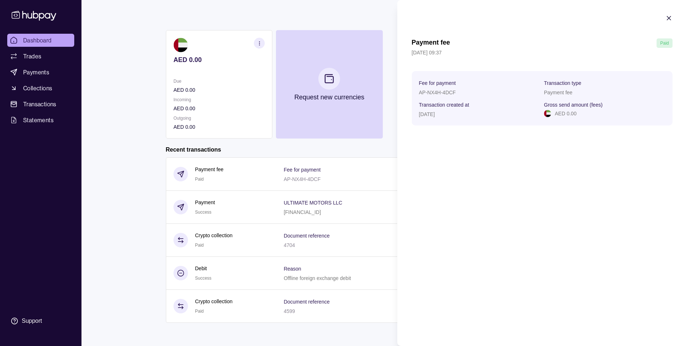
click at [668, 19] on icon "button" at bounding box center [669, 18] width 4 height 4
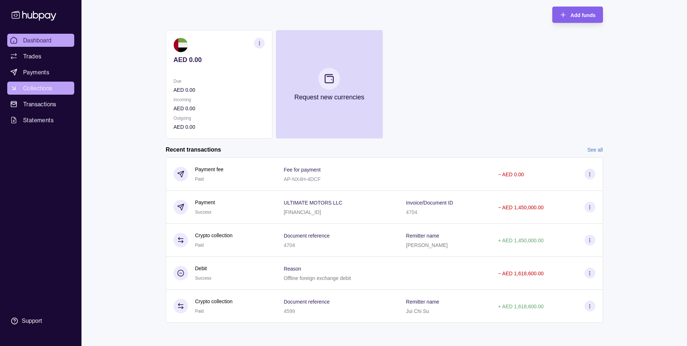
click at [26, 89] on span "Collections" at bounding box center [37, 88] width 29 height 9
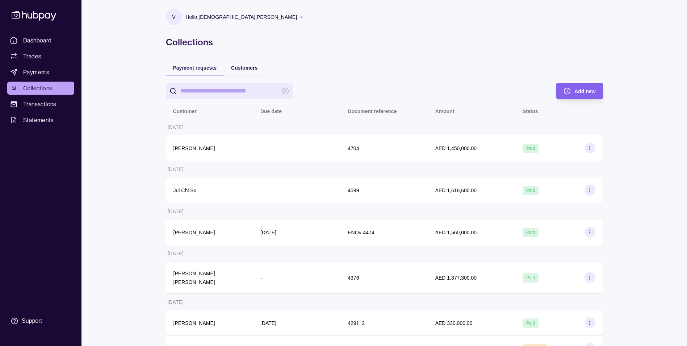
click at [263, 69] on div "Customers" at bounding box center [244, 67] width 41 height 16
click at [252, 66] on span "Customers" at bounding box center [244, 68] width 26 height 6
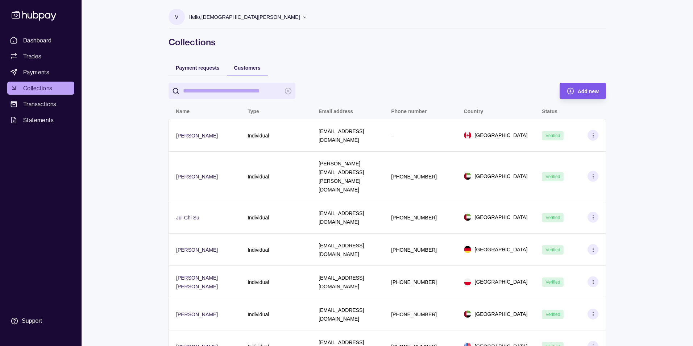
click at [592, 91] on span "Add new" at bounding box center [587, 91] width 21 height 6
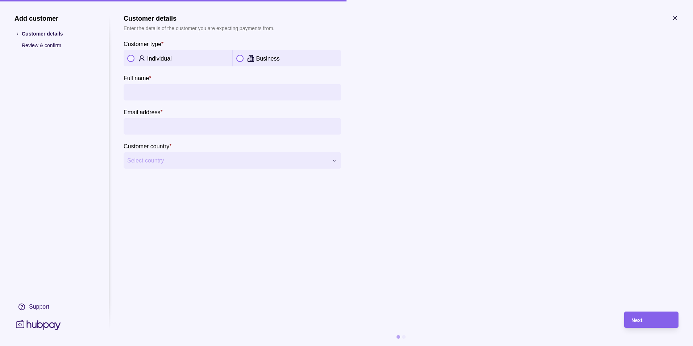
click at [403, 337] on div at bounding box center [404, 337] width 4 height 4
click at [174, 91] on input "Full name *" at bounding box center [232, 92] width 210 height 16
click at [176, 90] on input "Full name *" at bounding box center [232, 92] width 210 height 16
click at [429, 144] on section "**********" at bounding box center [401, 91] width 555 height 154
click at [201, 93] on input "Full name *" at bounding box center [232, 92] width 210 height 16
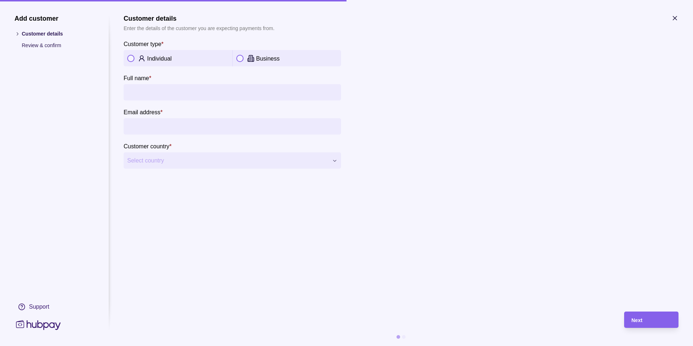
click at [183, 91] on input "Full name *" at bounding box center [232, 92] width 210 height 16
type input "**********"
click at [131, 57] on button "button" at bounding box center [130, 58] width 7 height 7
click at [183, 128] on input "Email address *" at bounding box center [232, 126] width 210 height 16
type input "**********"
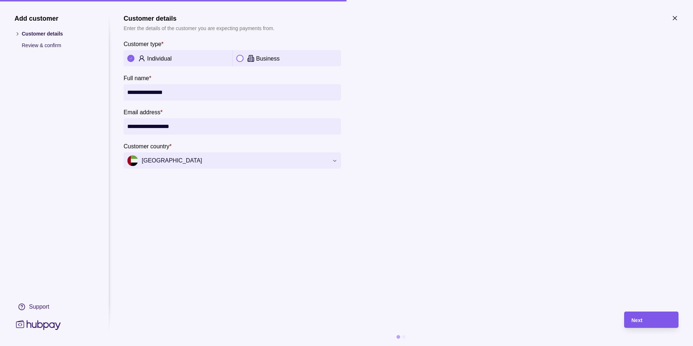
click at [632, 320] on span "Next" at bounding box center [636, 320] width 11 height 6
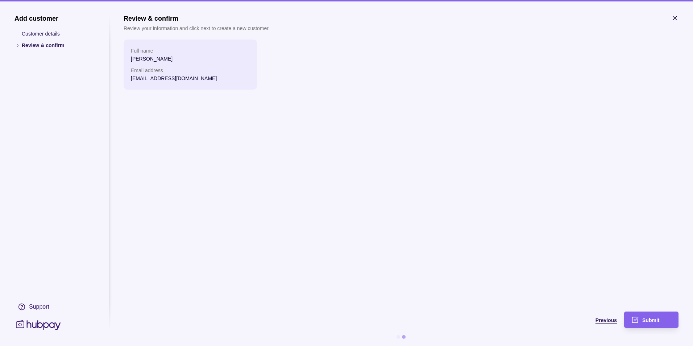
click at [606, 321] on span "Previous" at bounding box center [605, 320] width 21 height 6
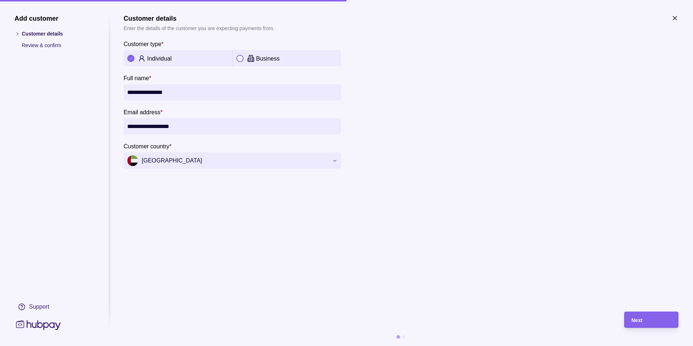
drag, startPoint x: 444, startPoint y: 174, endPoint x: 465, endPoint y: 180, distance: 22.0
click at [444, 174] on section "**********" at bounding box center [401, 158] width 555 height 289
click at [668, 20] on section "**********" at bounding box center [401, 91] width 555 height 154
click at [674, 18] on icon "button" at bounding box center [675, 18] width 4 height 4
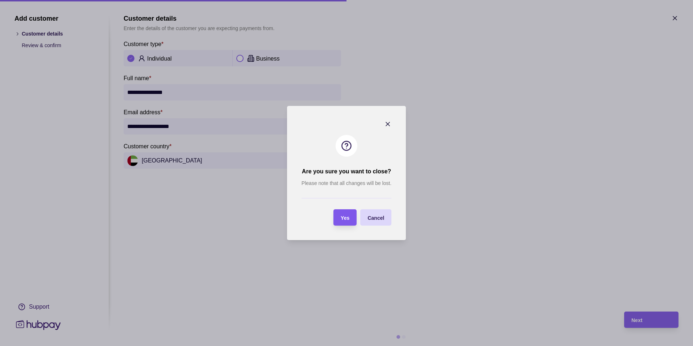
click at [350, 218] on section "Yes" at bounding box center [344, 217] width 23 height 16
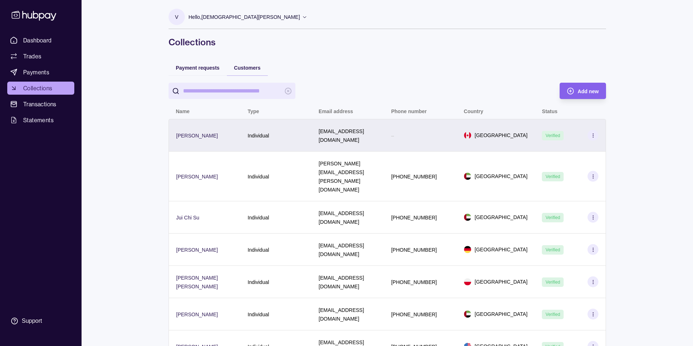
click at [404, 134] on div "–" at bounding box center [420, 135] width 58 height 9
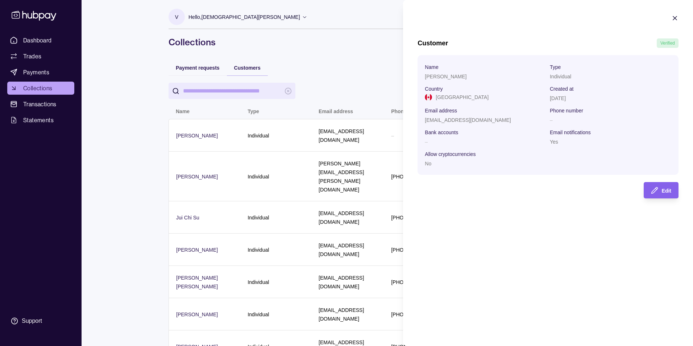
click at [432, 167] on div "No" at bounding box center [485, 163] width 121 height 9
click at [432, 166] on div "No" at bounding box center [485, 163] width 121 height 9
click at [484, 155] on section "Allow cryptocurrencies" at bounding box center [485, 153] width 121 height 9
click at [451, 160] on div "No" at bounding box center [485, 163] width 121 height 9
click at [432, 164] on div "No" at bounding box center [485, 163] width 121 height 9
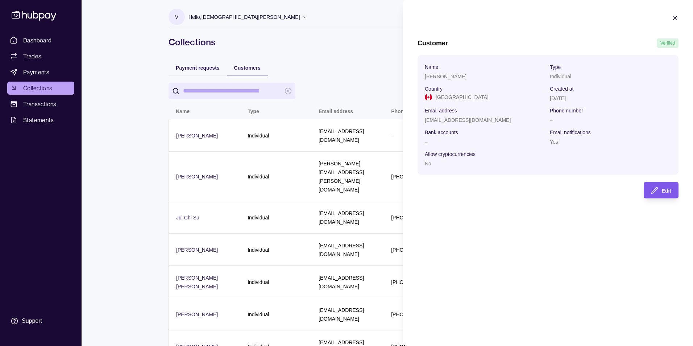
click at [659, 191] on div "Edit" at bounding box center [655, 190] width 31 height 16
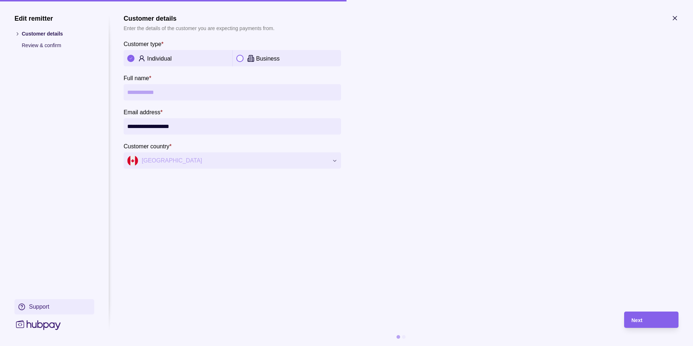
click at [34, 308] on div "Support" at bounding box center [39, 306] width 20 height 8
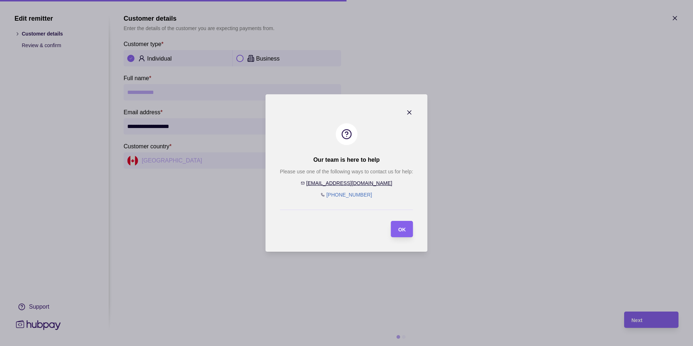
click at [410, 114] on icon "button" at bounding box center [409, 112] width 7 height 7
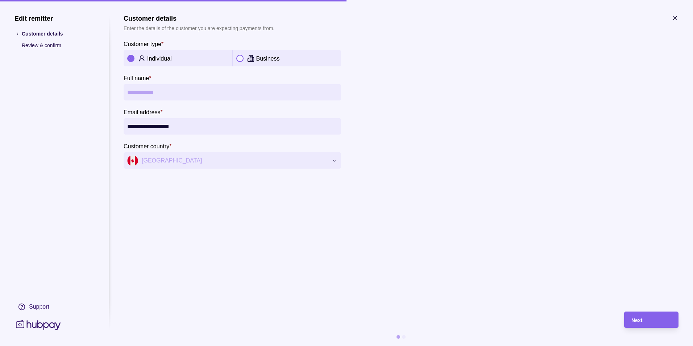
click at [39, 44] on p "Review & confirm" at bounding box center [58, 45] width 72 height 8
click at [43, 47] on p "Review & confirm" at bounding box center [58, 45] width 72 height 8
click at [647, 317] on div "Next" at bounding box center [651, 319] width 40 height 9
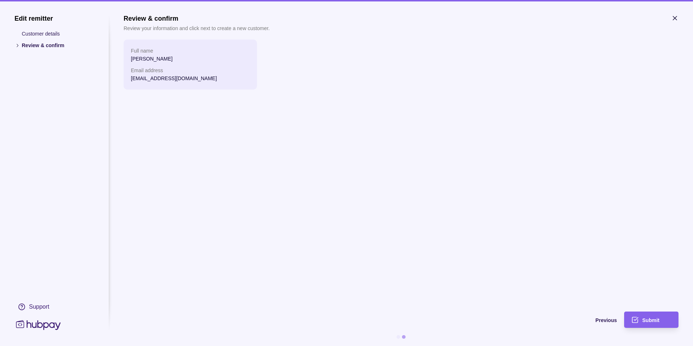
click at [676, 19] on icon "button" at bounding box center [674, 17] width 7 height 7
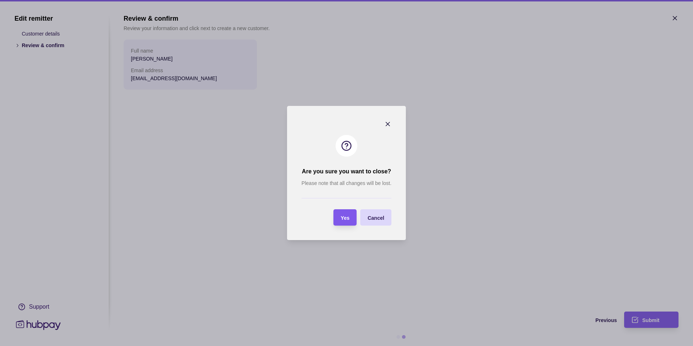
click at [344, 219] on span "Yes" at bounding box center [345, 218] width 9 height 6
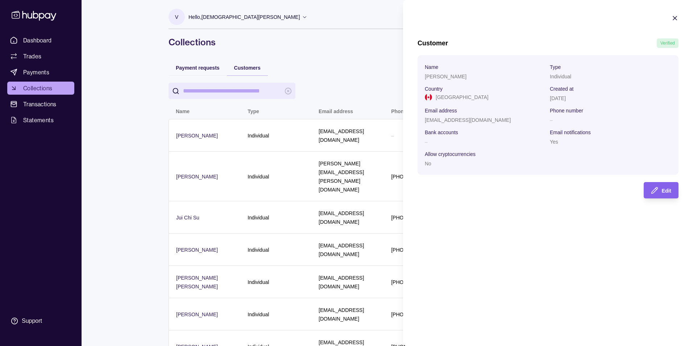
click at [428, 163] on p "No" at bounding box center [428, 163] width 7 height 6
drag, startPoint x: 428, startPoint y: 163, endPoint x: 473, endPoint y: 171, distance: 45.9
click at [473, 171] on section "Name [PERSON_NAME] Type Individual Country [GEOGRAPHIC_DATA] Created at [DATE] …" at bounding box center [547, 115] width 261 height 120
click at [443, 132] on p "Bank accounts" at bounding box center [441, 132] width 33 height 6
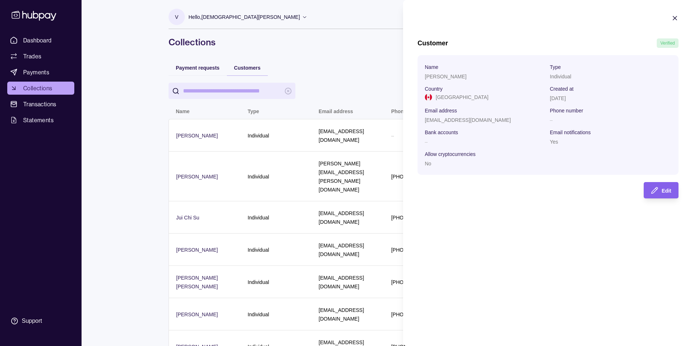
click at [676, 17] on icon "button" at bounding box center [675, 18] width 4 height 4
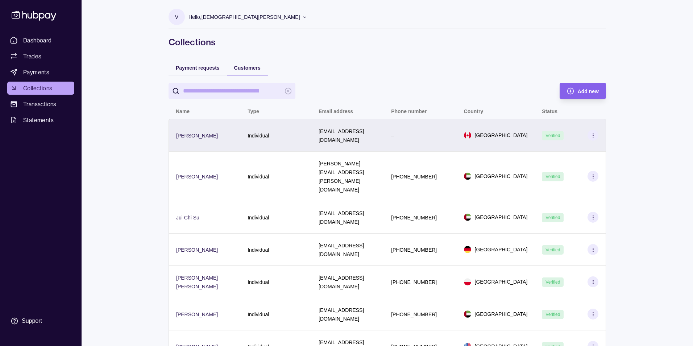
click at [594, 133] on icon at bounding box center [592, 135] width 5 height 5
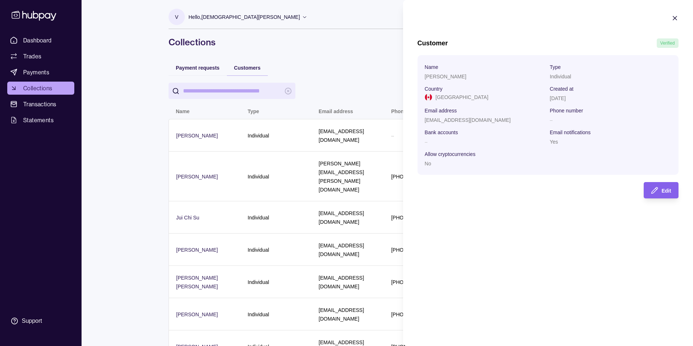
click at [360, 73] on html "Dashboard Trades Payments Collections Transactions Statements Support V Hello, …" at bounding box center [346, 184] width 693 height 369
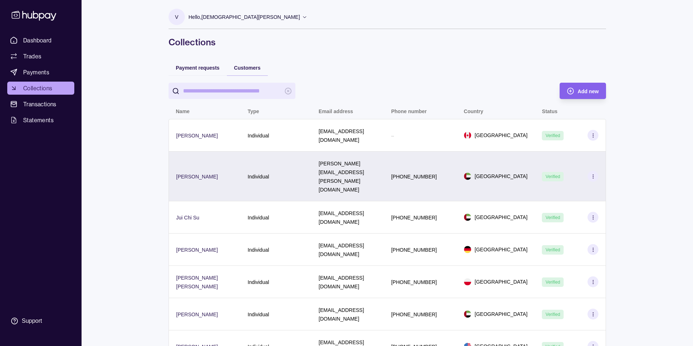
click at [341, 161] on div "[PERSON_NAME][EMAIL_ADDRESS][PERSON_NAME][DOMAIN_NAME]" at bounding box center [347, 176] width 58 height 35
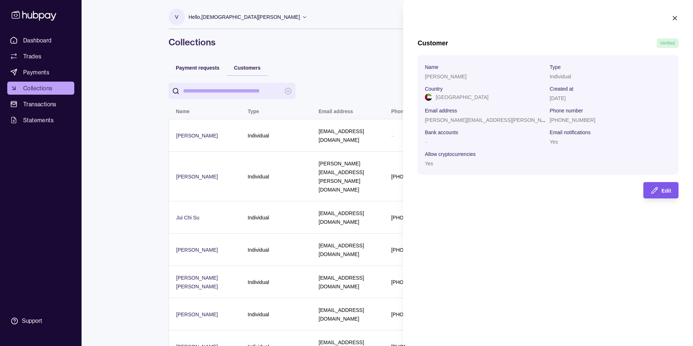
click at [669, 188] on span "Edit" at bounding box center [665, 191] width 9 height 6
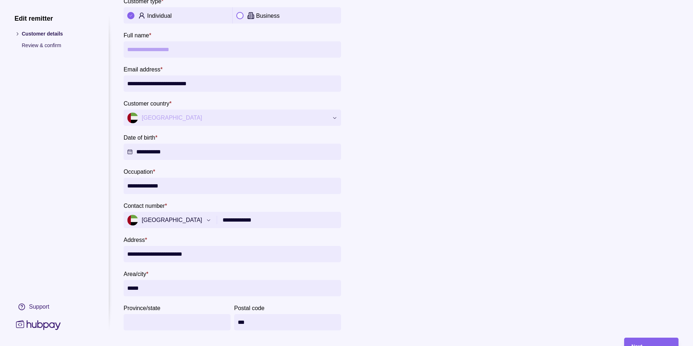
scroll to position [108, 0]
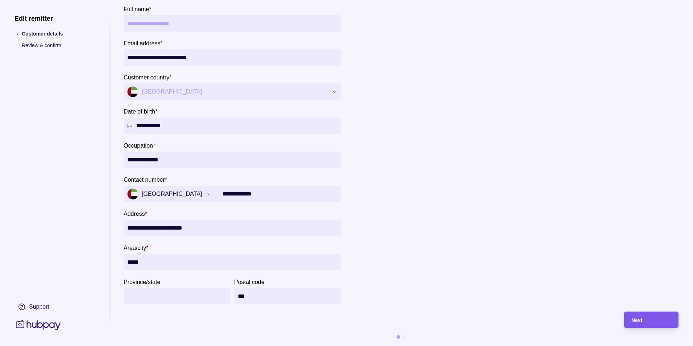
click at [643, 315] on div "Next" at bounding box center [651, 319] width 40 height 9
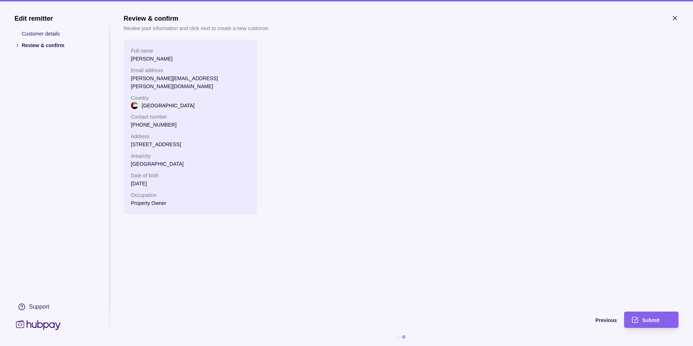
scroll to position [0, 0]
click at [671, 19] on icon "button" at bounding box center [674, 17] width 7 height 7
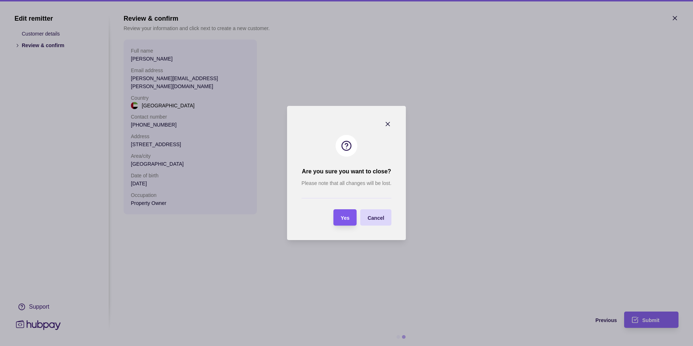
click at [344, 216] on span "Yes" at bounding box center [345, 218] width 9 height 6
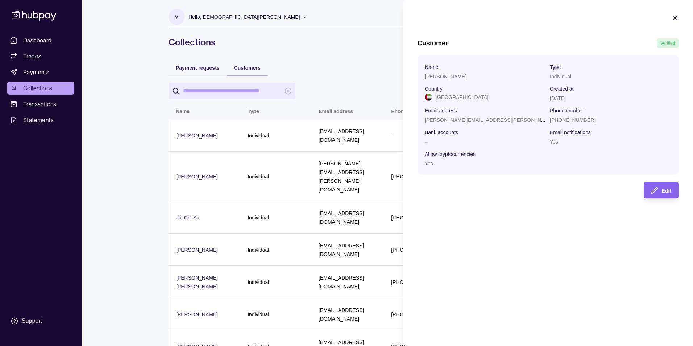
click at [676, 18] on icon "button" at bounding box center [674, 17] width 7 height 7
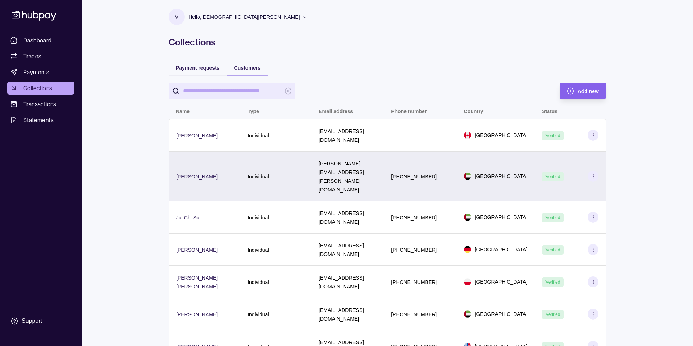
click at [592, 171] on section at bounding box center [592, 176] width 11 height 11
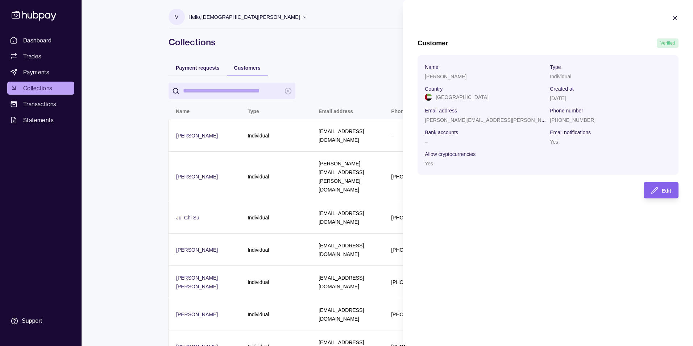
click at [376, 58] on html "Dashboard Trades Payments Collections Transactions Statements Support V Hello, …" at bounding box center [346, 184] width 693 height 369
